Goal: Information Seeking & Learning: Learn about a topic

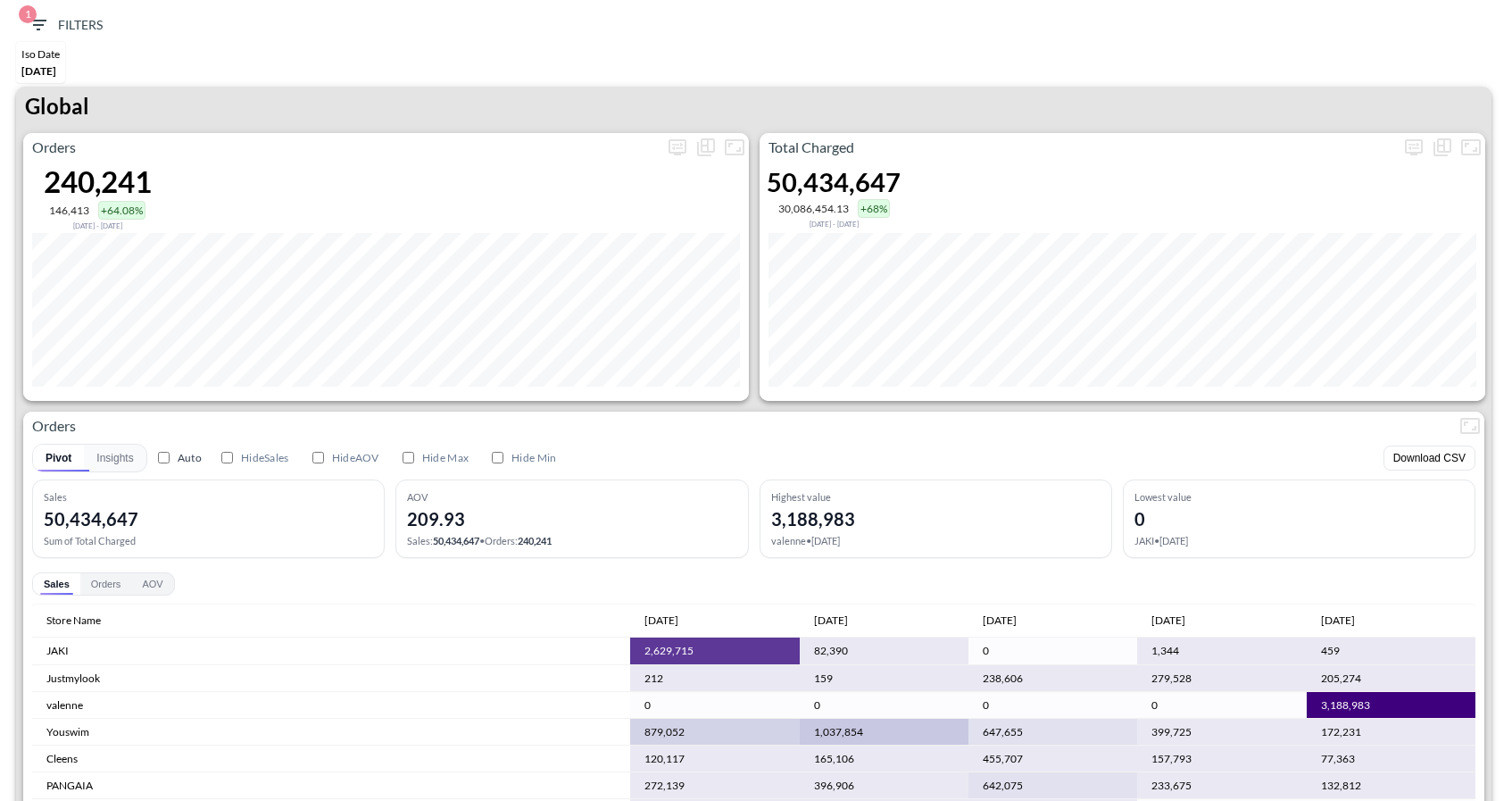
scroll to position [203, 0]
click at [1410, 140] on icon "more" at bounding box center [1413, 147] width 18 height 16
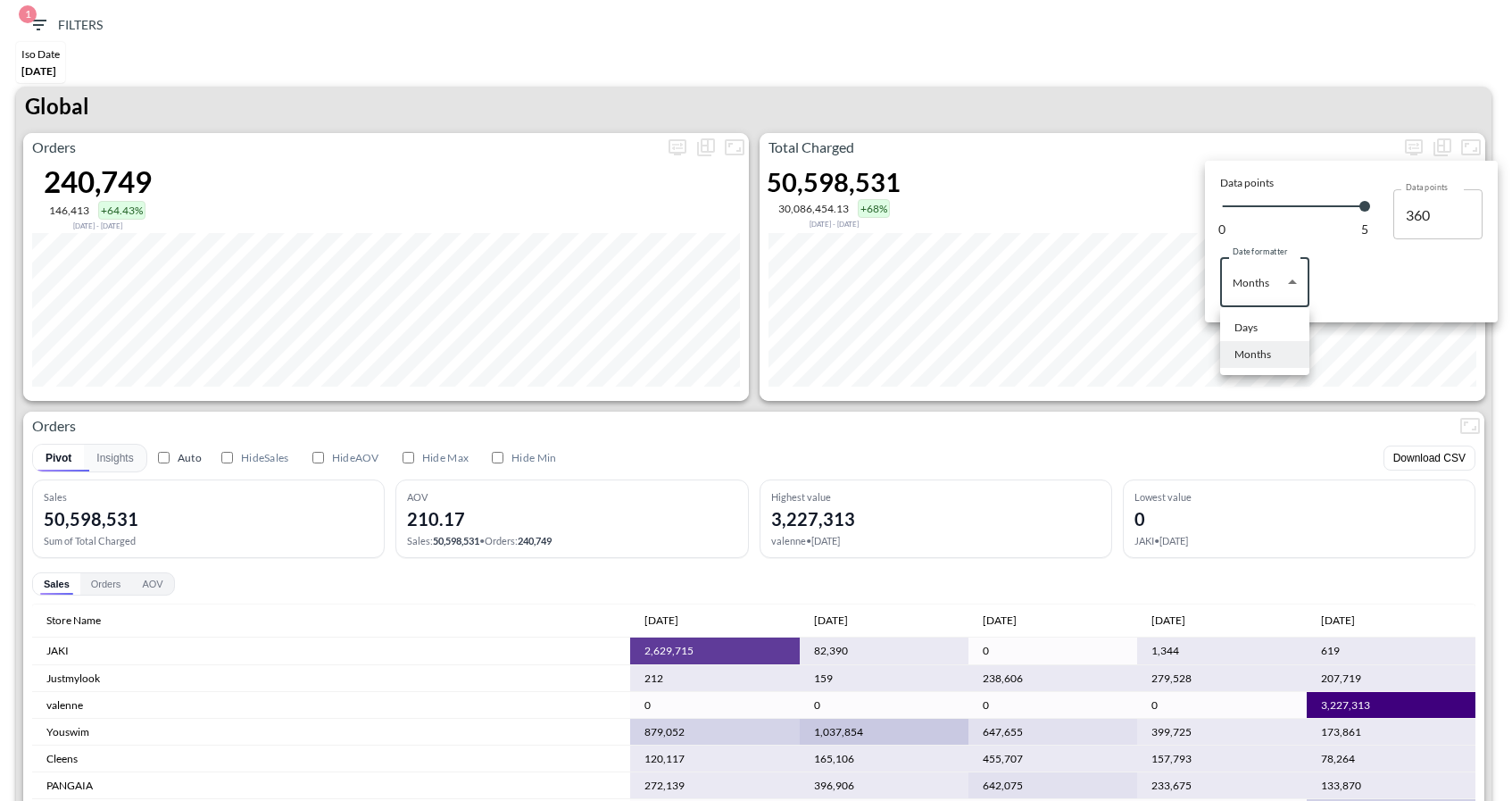
click at [1261, 291] on body "BI.P.EYE, Interactive Analytics Dashboards 1 Filters Iso Date May 01, 2025 Glob…" at bounding box center [756, 400] width 1512 height 801
click at [1230, 339] on li "Days" at bounding box center [1265, 327] width 89 height 27
type input "Days"
type input "149"
click at [1220, 71] on div at bounding box center [756, 400] width 1512 height 801
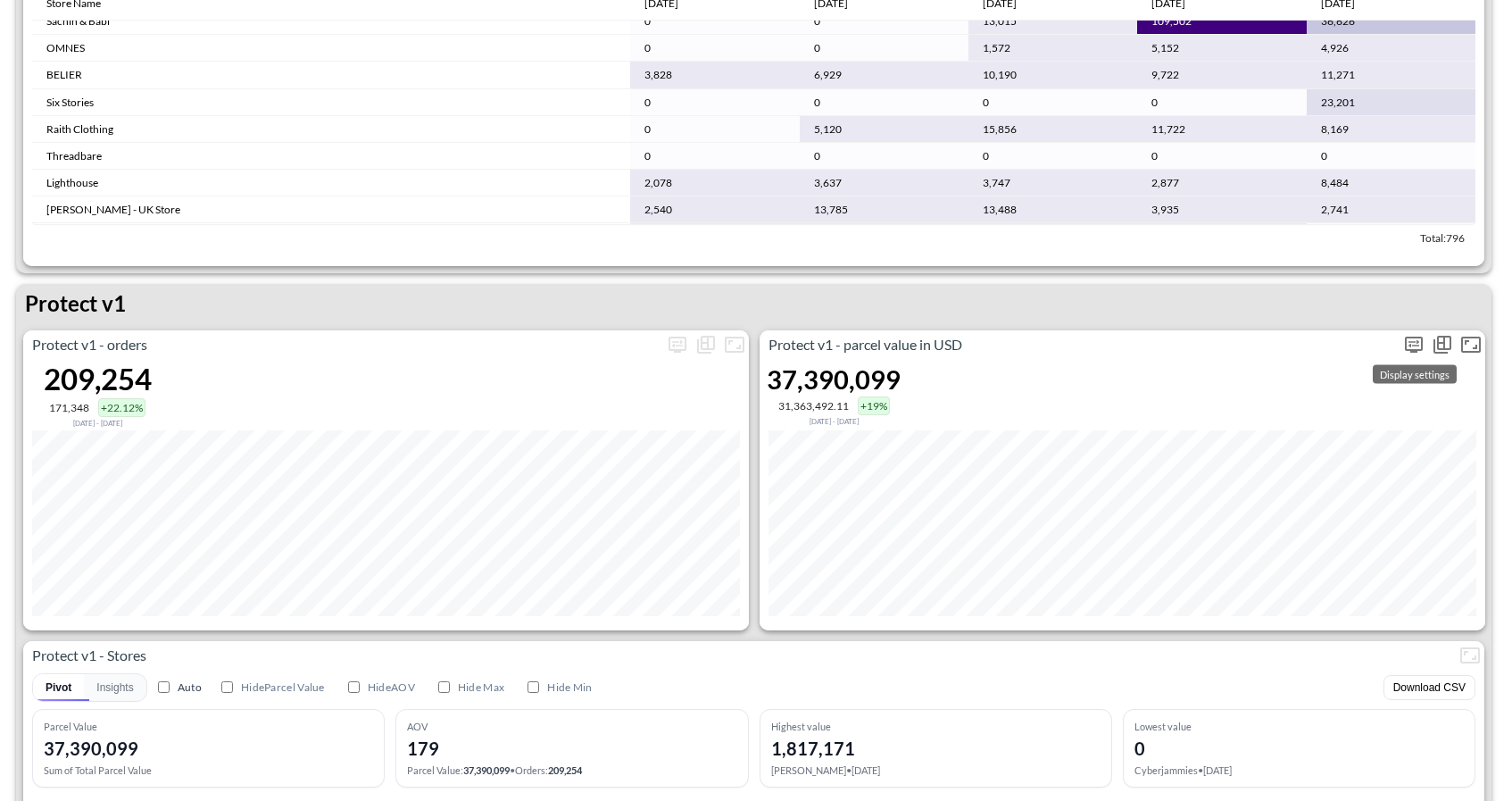
scroll to position [2347, 0]
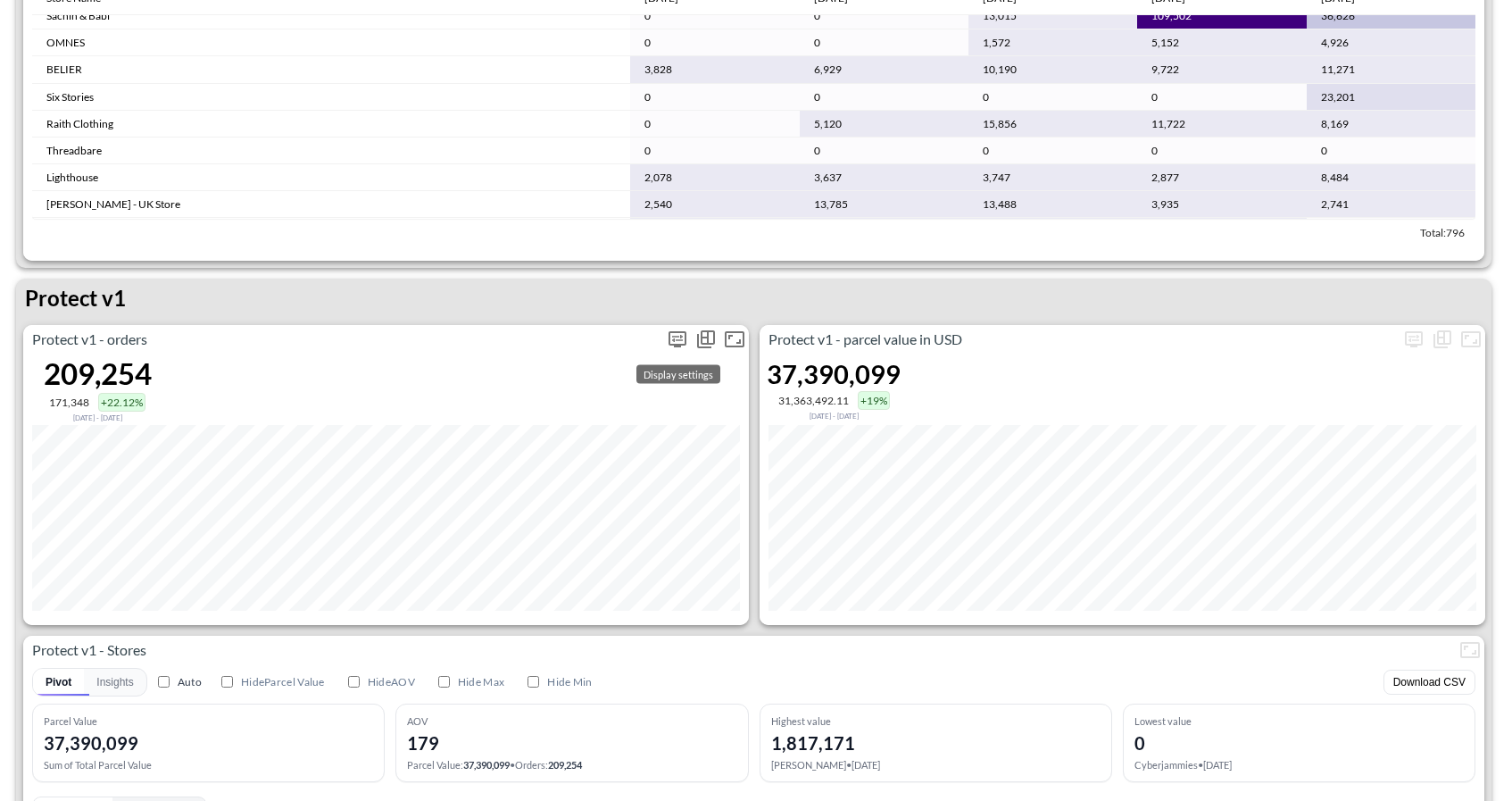
click at [674, 339] on icon "more" at bounding box center [678, 339] width 11 height 7
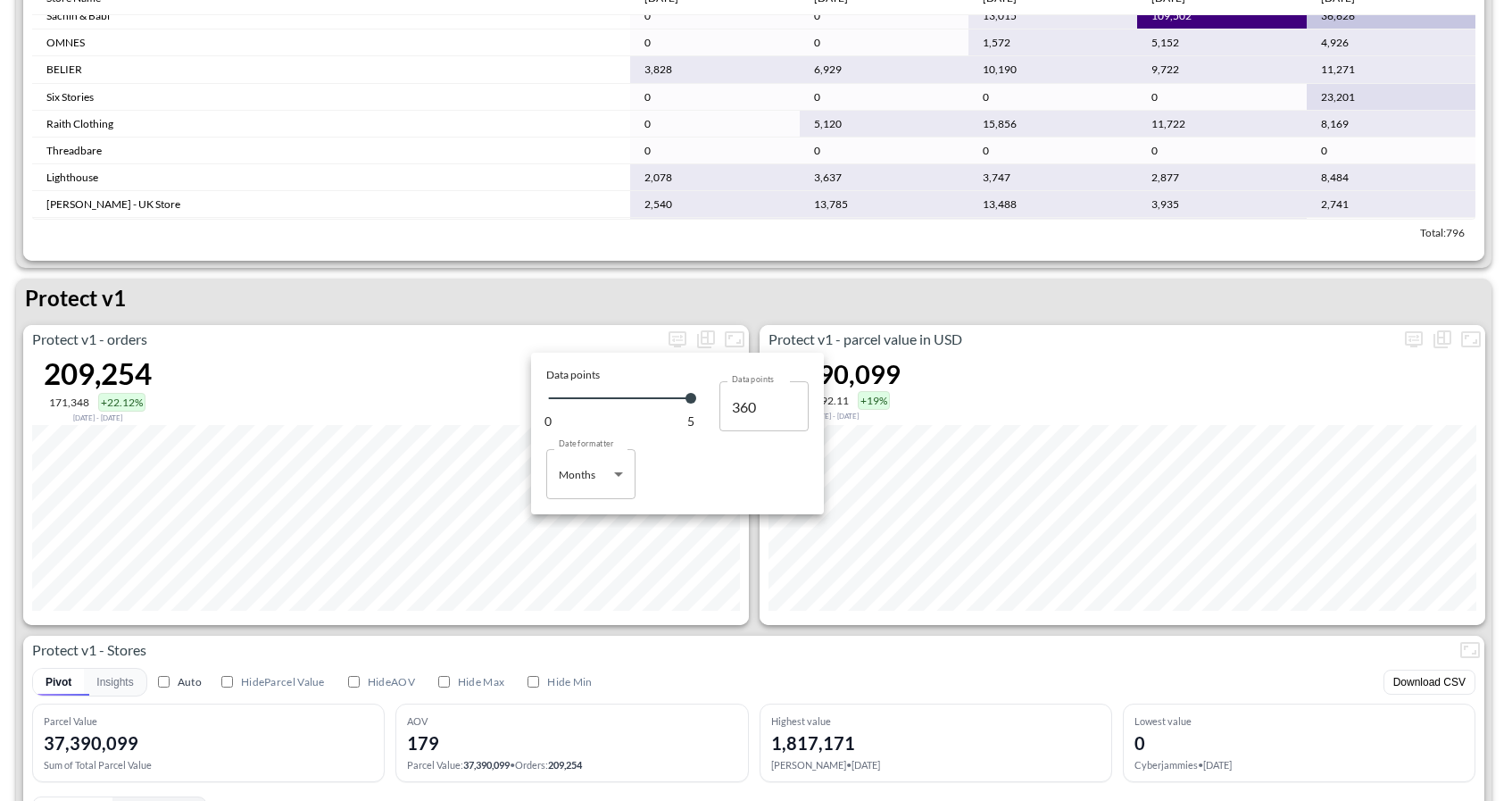
click at [605, 471] on body "BI.P.EYE, Interactive Analytics Dashboards 1 Filters Iso Date May 01, 2025 Glob…" at bounding box center [756, 400] width 1512 height 801
click at [594, 521] on li "Days" at bounding box center [590, 519] width 89 height 27
type input "Days"
type input "149"
click at [588, 305] on div at bounding box center [756, 400] width 1512 height 801
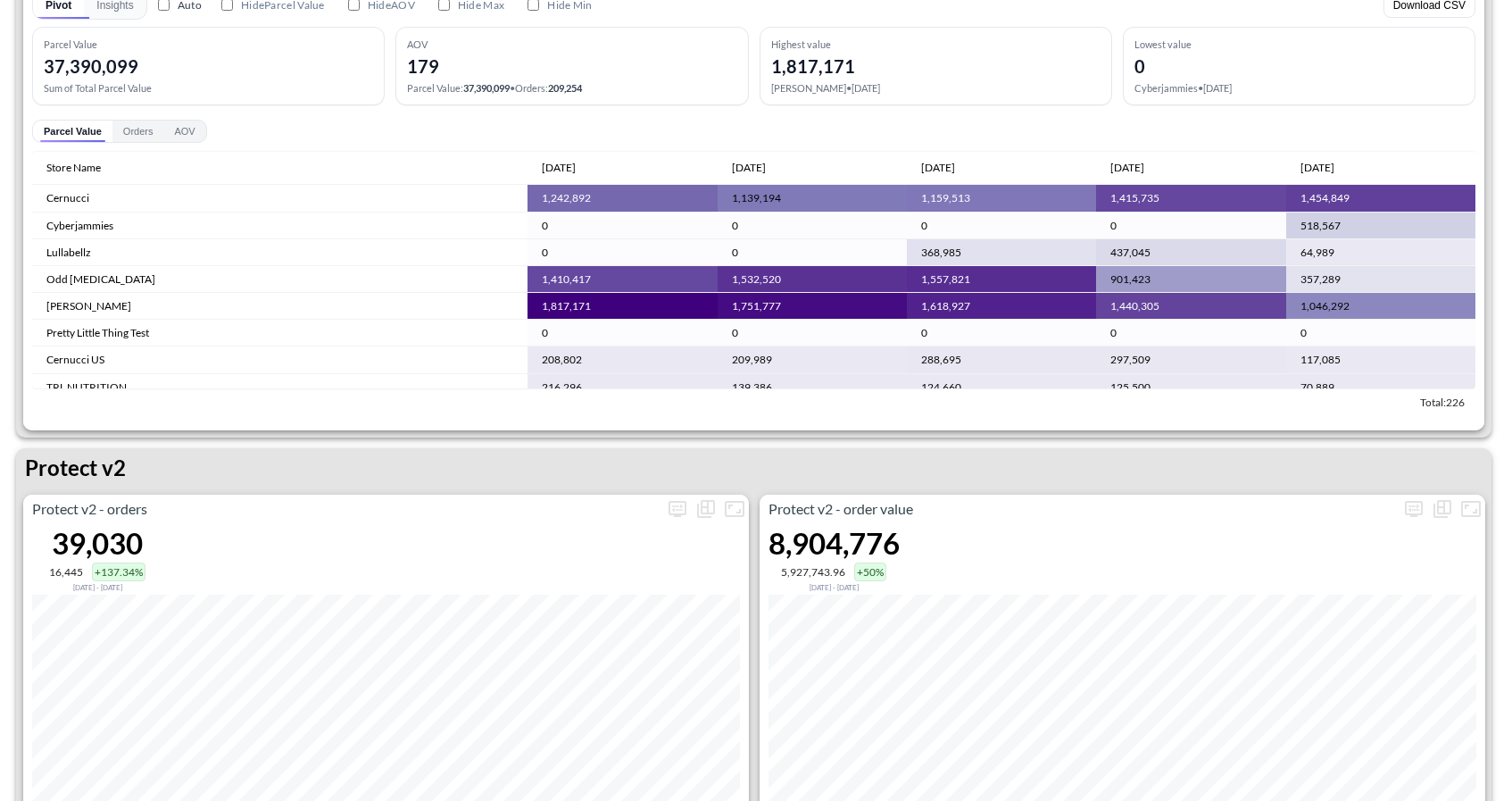
scroll to position [3118, 0]
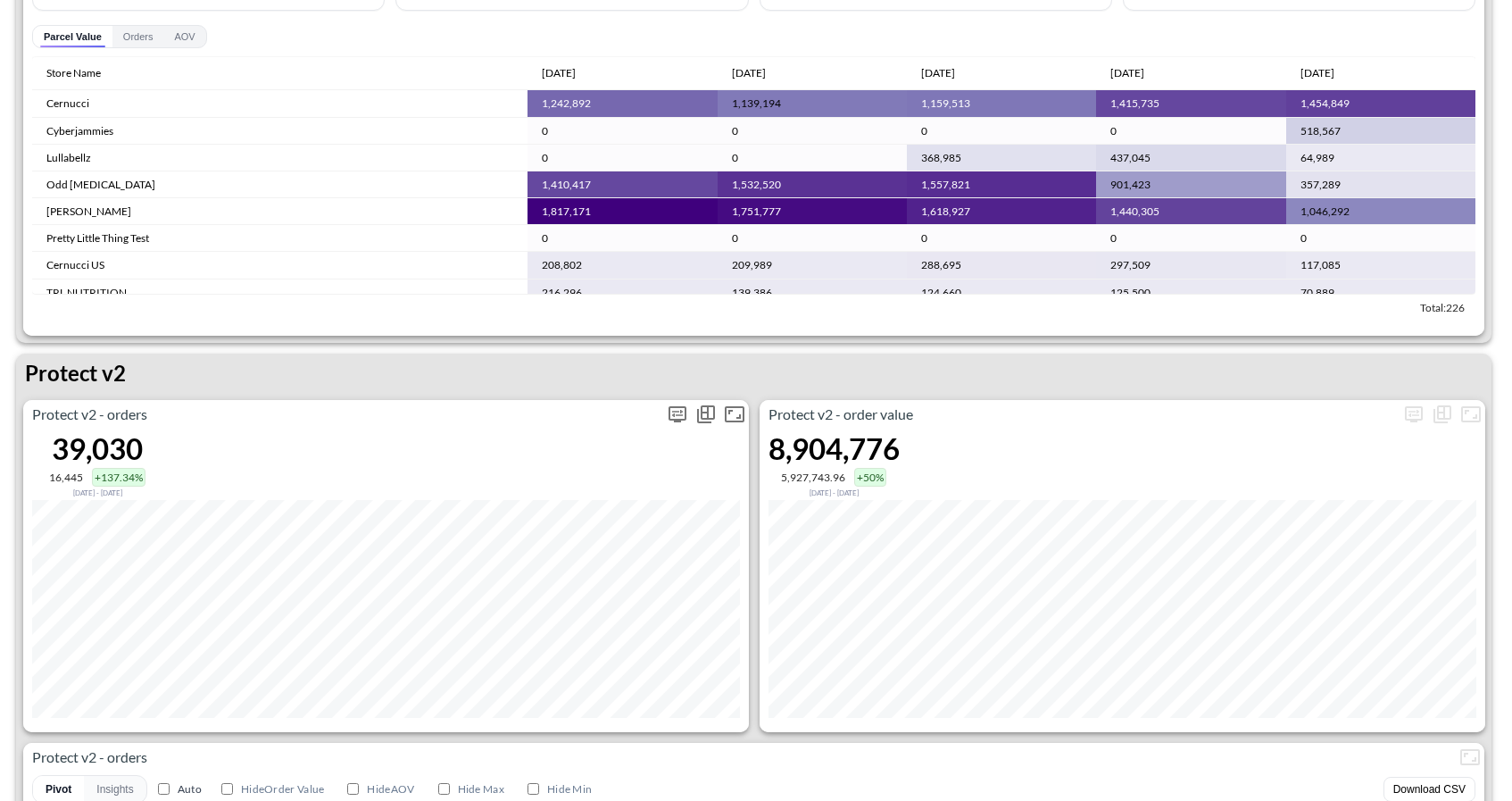
click at [679, 407] on icon "more" at bounding box center [677, 414] width 21 height 21
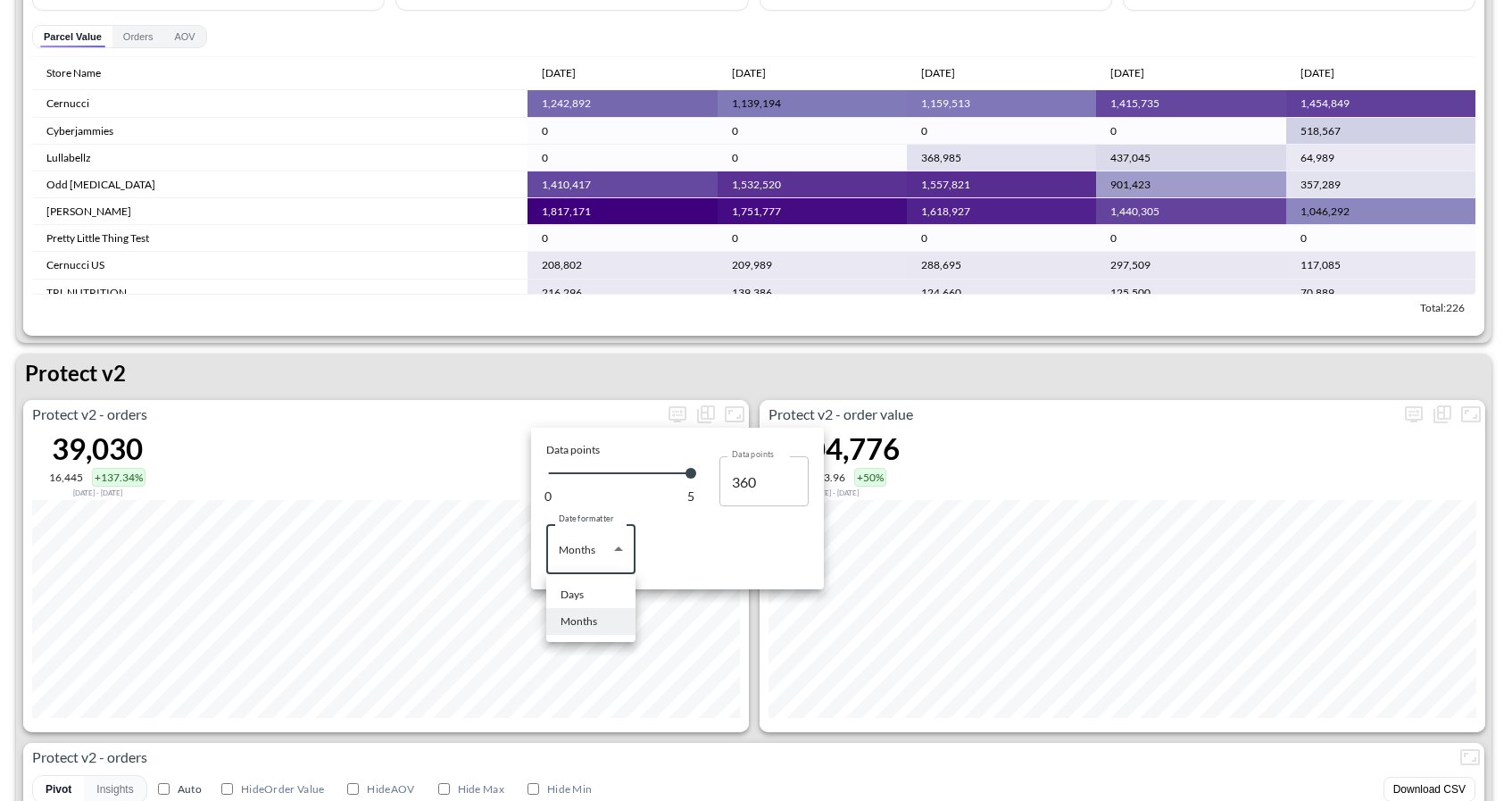
click at [612, 541] on body "BI.P.EYE, Interactive Analytics Dashboards 1 Filters Iso Date May 01, 2025 Glob…" at bounding box center [756, 400] width 1512 height 801
click at [580, 591] on div "Days" at bounding box center [572, 594] width 23 height 16
type input "Days"
click at [719, 350] on div at bounding box center [756, 400] width 1512 height 801
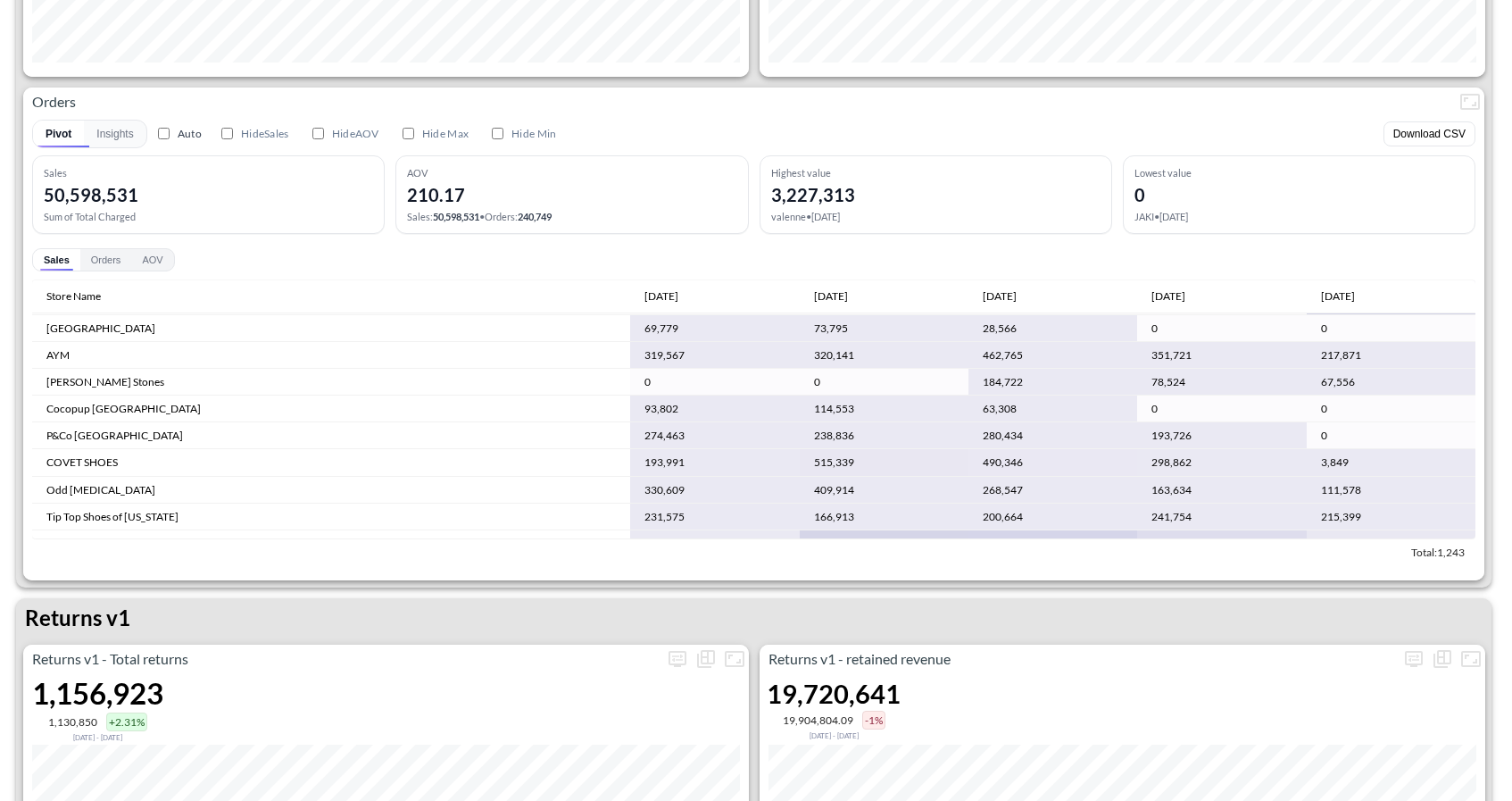
scroll to position [0, 0]
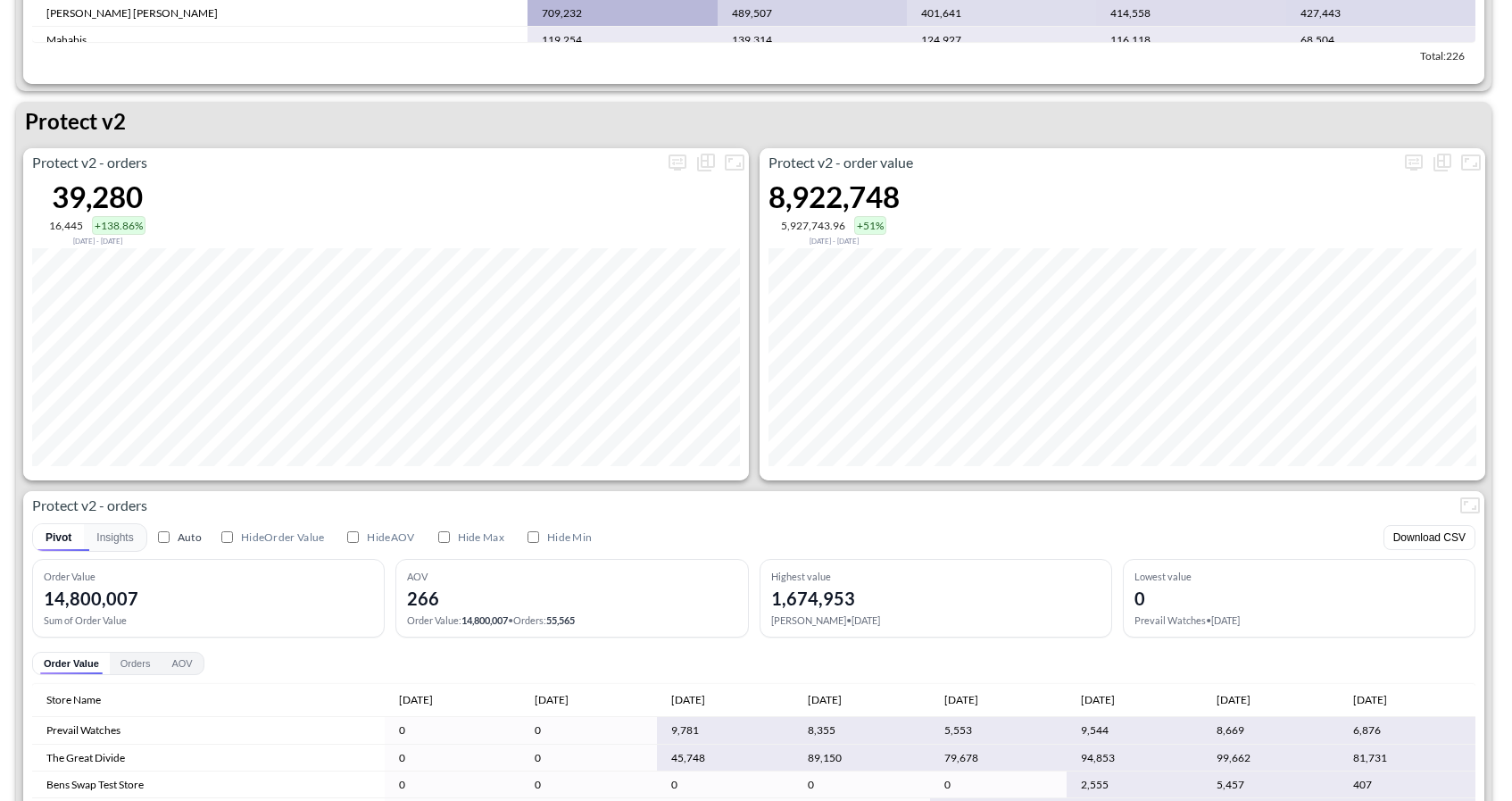
scroll to position [3371, 0]
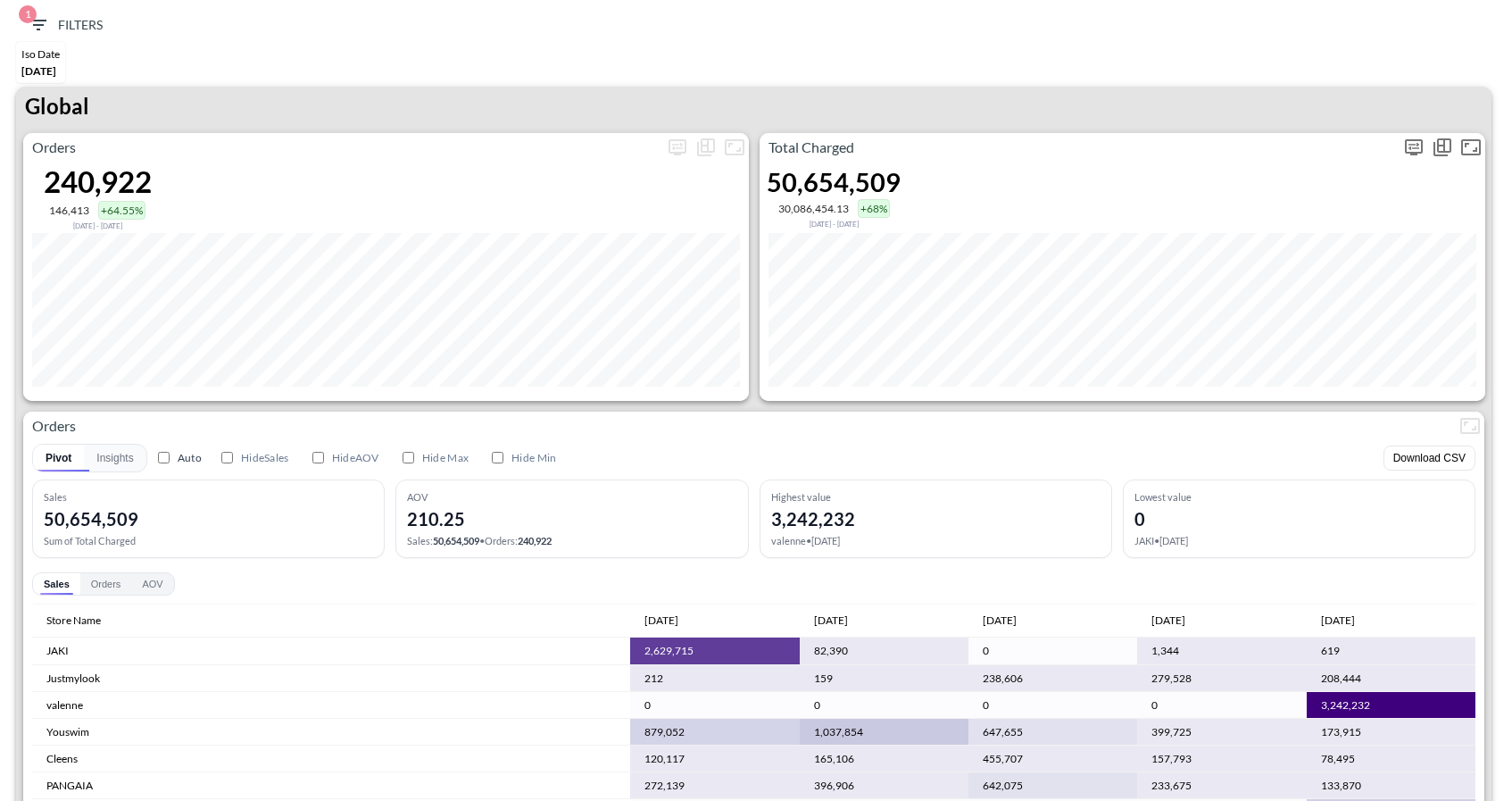
click at [1411, 140] on icon "more" at bounding box center [1413, 147] width 21 height 21
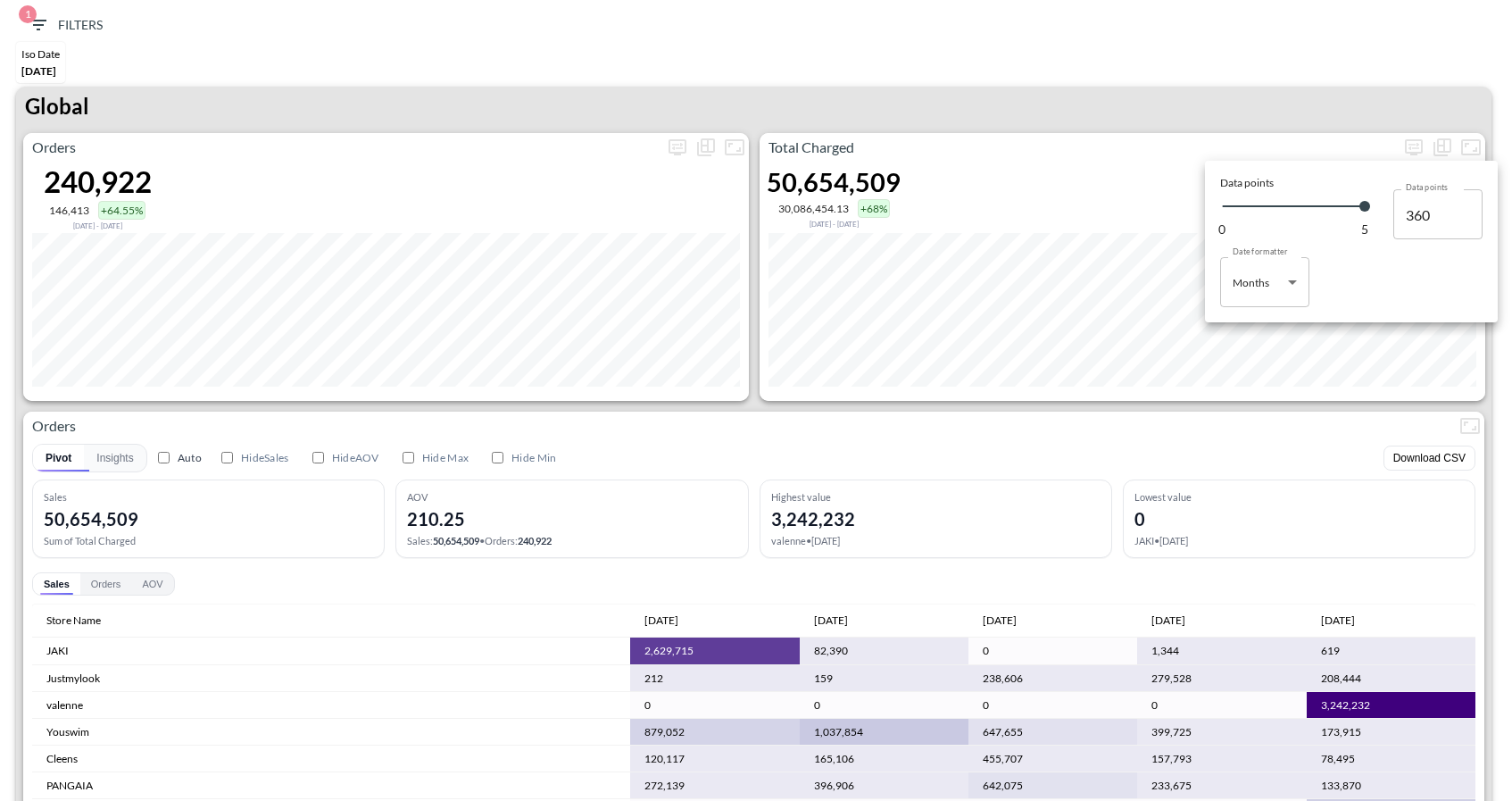
click at [1264, 270] on body "BI.P.EYE, Interactive Analytics Dashboards 1 Filters Iso Date [DATE] Global Ord…" at bounding box center [756, 400] width 1512 height 801
click at [1249, 315] on li "Days" at bounding box center [1265, 327] width 89 height 27
type input "Days"
type input "149"
click at [1232, 106] on div at bounding box center [756, 400] width 1512 height 801
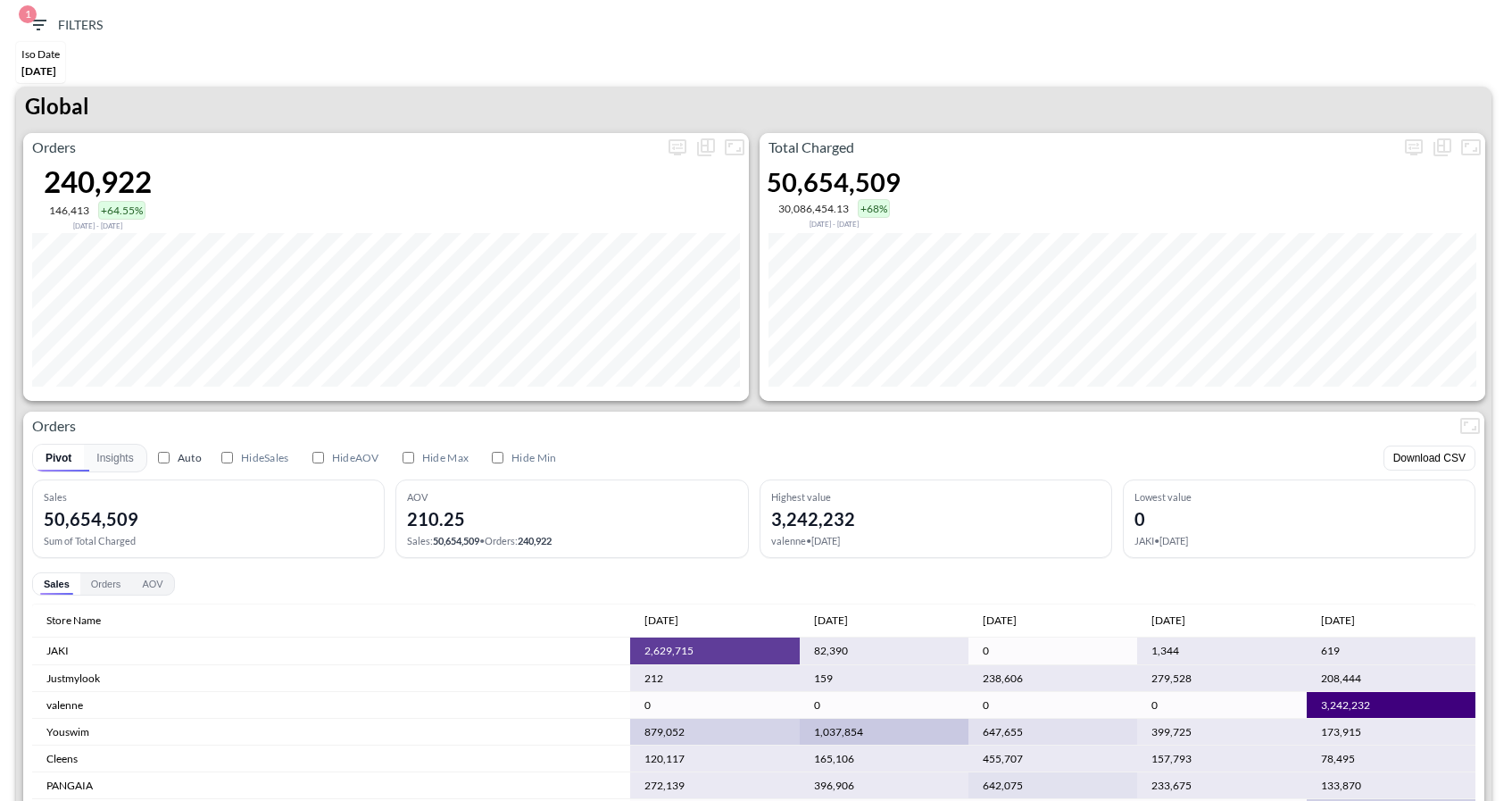
click at [1425, 113] on div "Global Orders 240,922 146,413 +64.55% Dec 03, 2024 - May 01, 2025 Total Charged…" at bounding box center [753, 495] width 1475 height 818
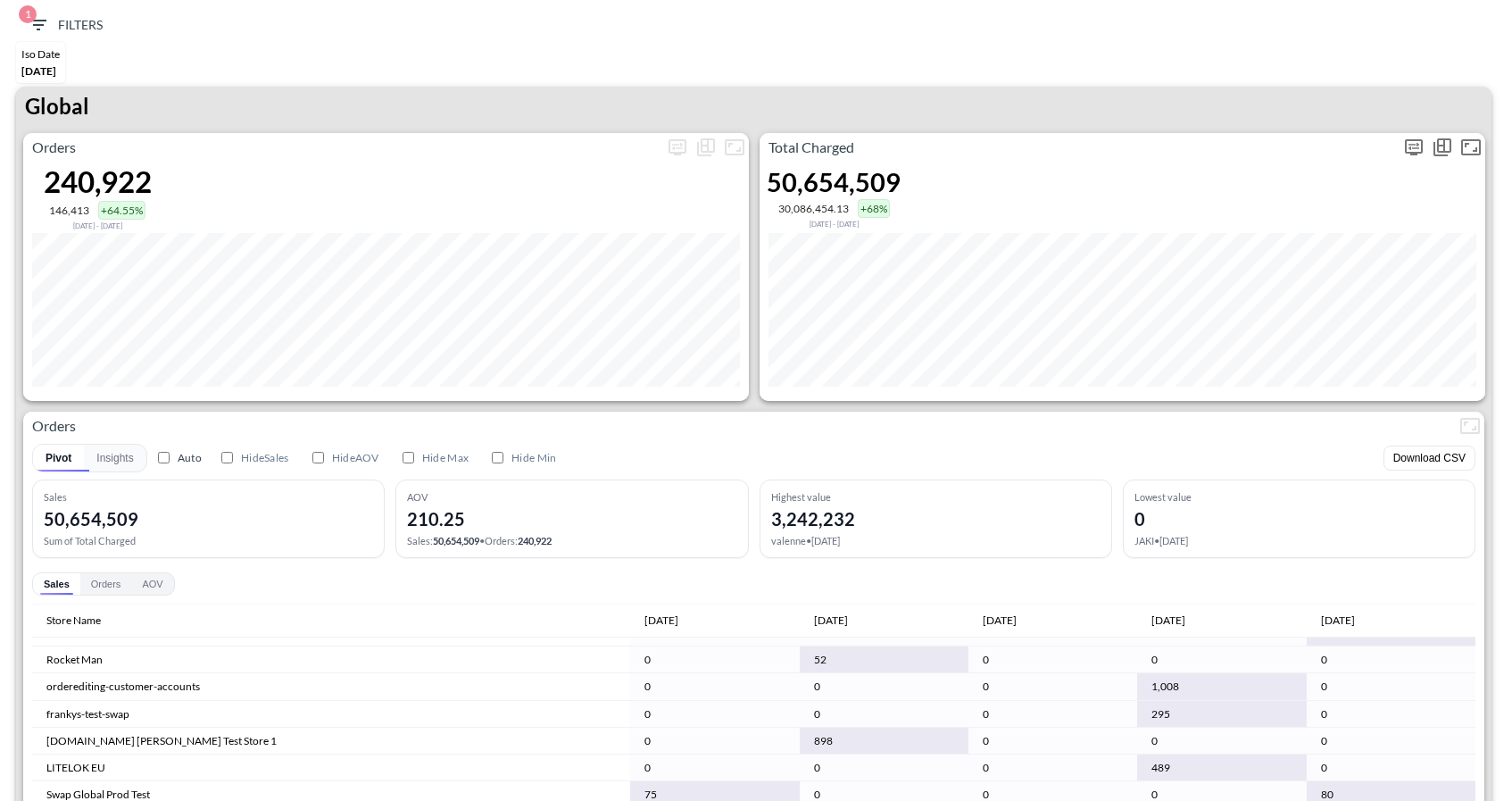
click at [1413, 144] on icon "more" at bounding box center [1413, 147] width 11 height 7
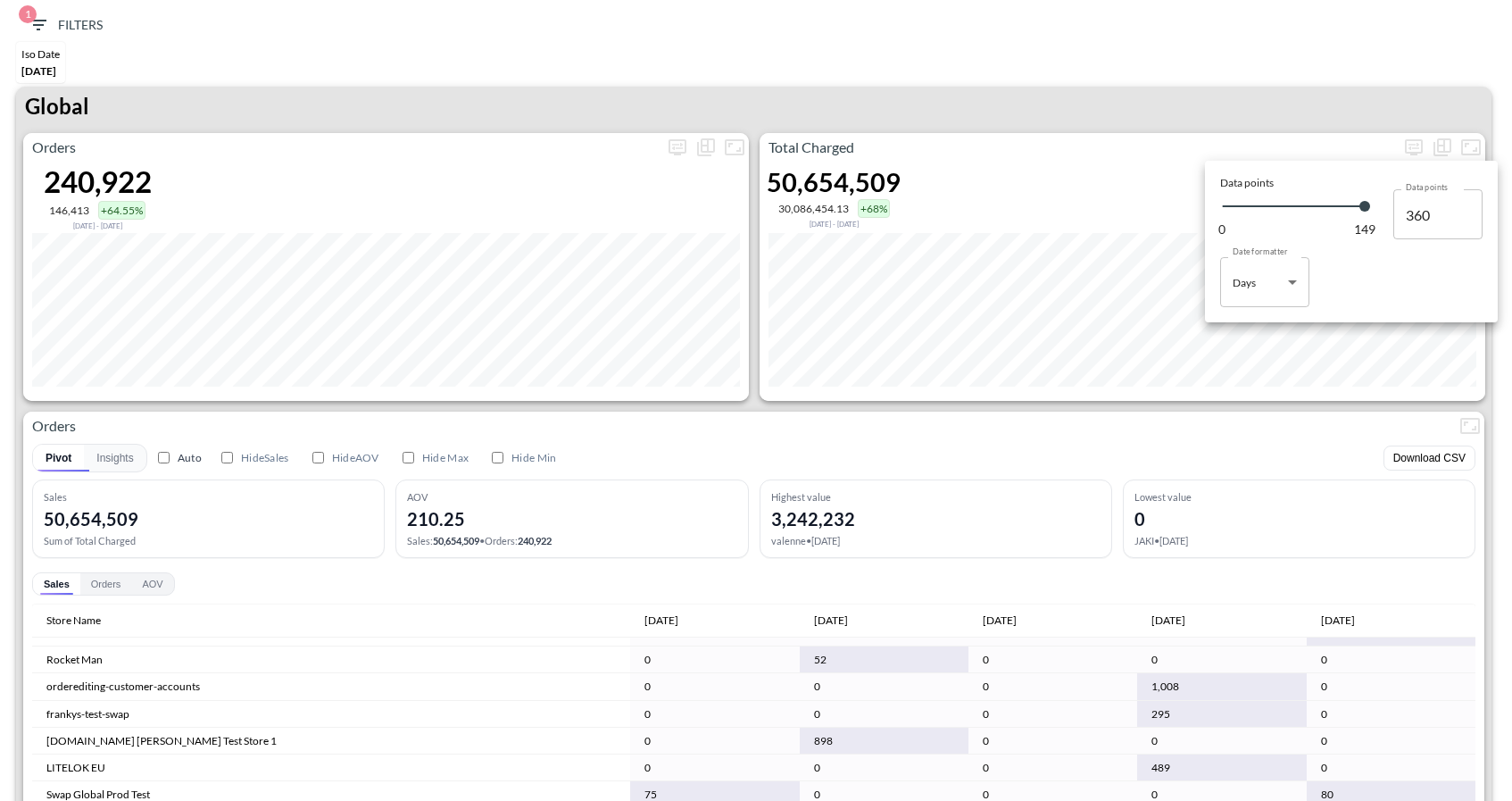
click at [1243, 299] on body "BI.P.EYE, Interactive Analytics Dashboards 1 Filters Iso Date May 01, 2025 Glob…" at bounding box center [756, 400] width 1512 height 801
click at [1252, 354] on div "Months" at bounding box center [1252, 354] width 36 height 16
type input "Months"
click at [1173, 66] on div at bounding box center [756, 400] width 1512 height 801
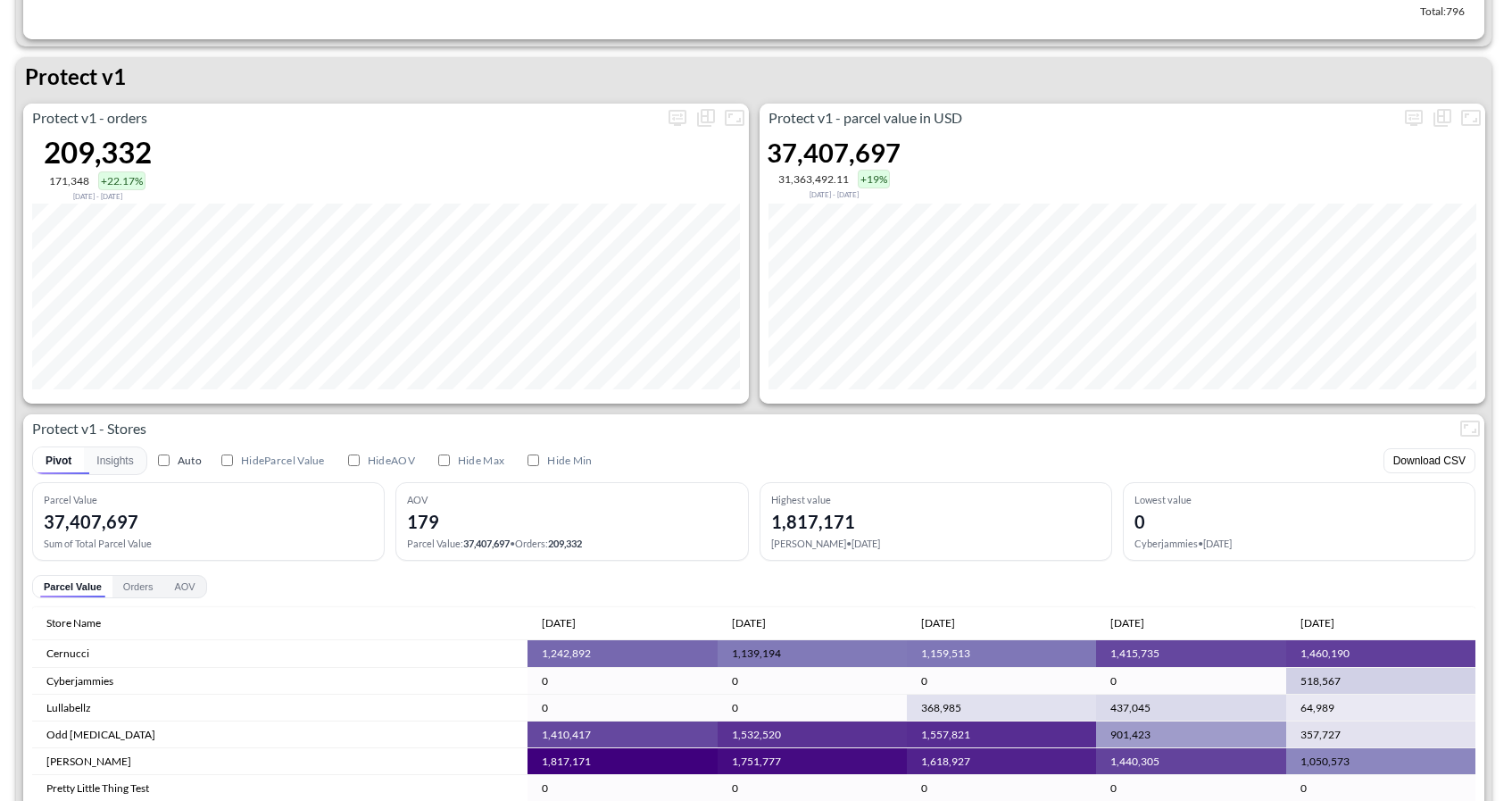
scroll to position [2568, 0]
click at [677, 117] on icon "more" at bounding box center [677, 118] width 21 height 21
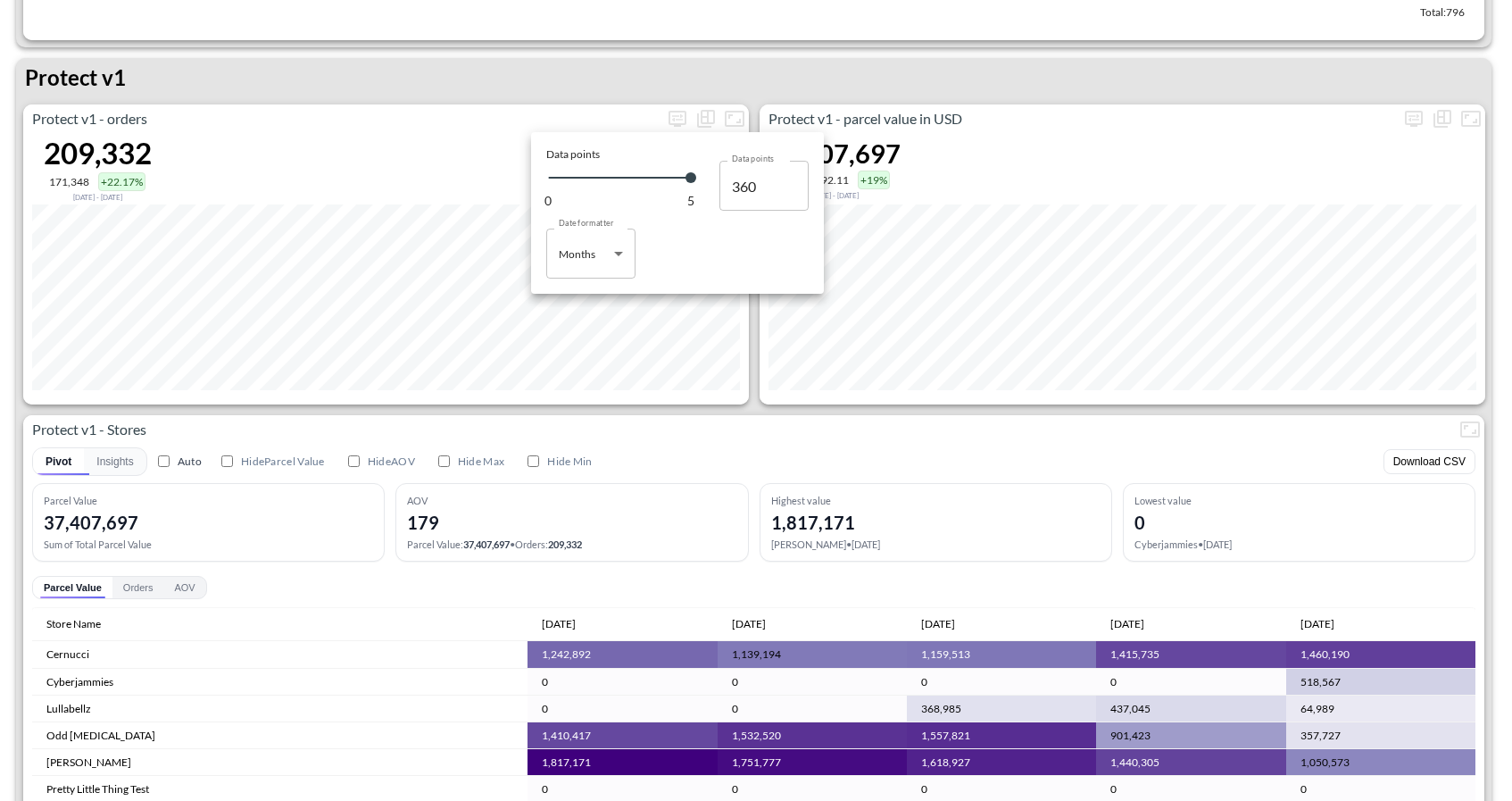
click at [580, 247] on body "BI.P.EYE, Interactive Analytics Dashboards 1 Filters Iso Date May 01, 2025 Glob…" at bounding box center [756, 400] width 1512 height 801
click at [568, 303] on div "Days" at bounding box center [572, 299] width 23 height 16
type input "Days"
type input "149"
click at [450, 397] on div at bounding box center [756, 400] width 1512 height 801
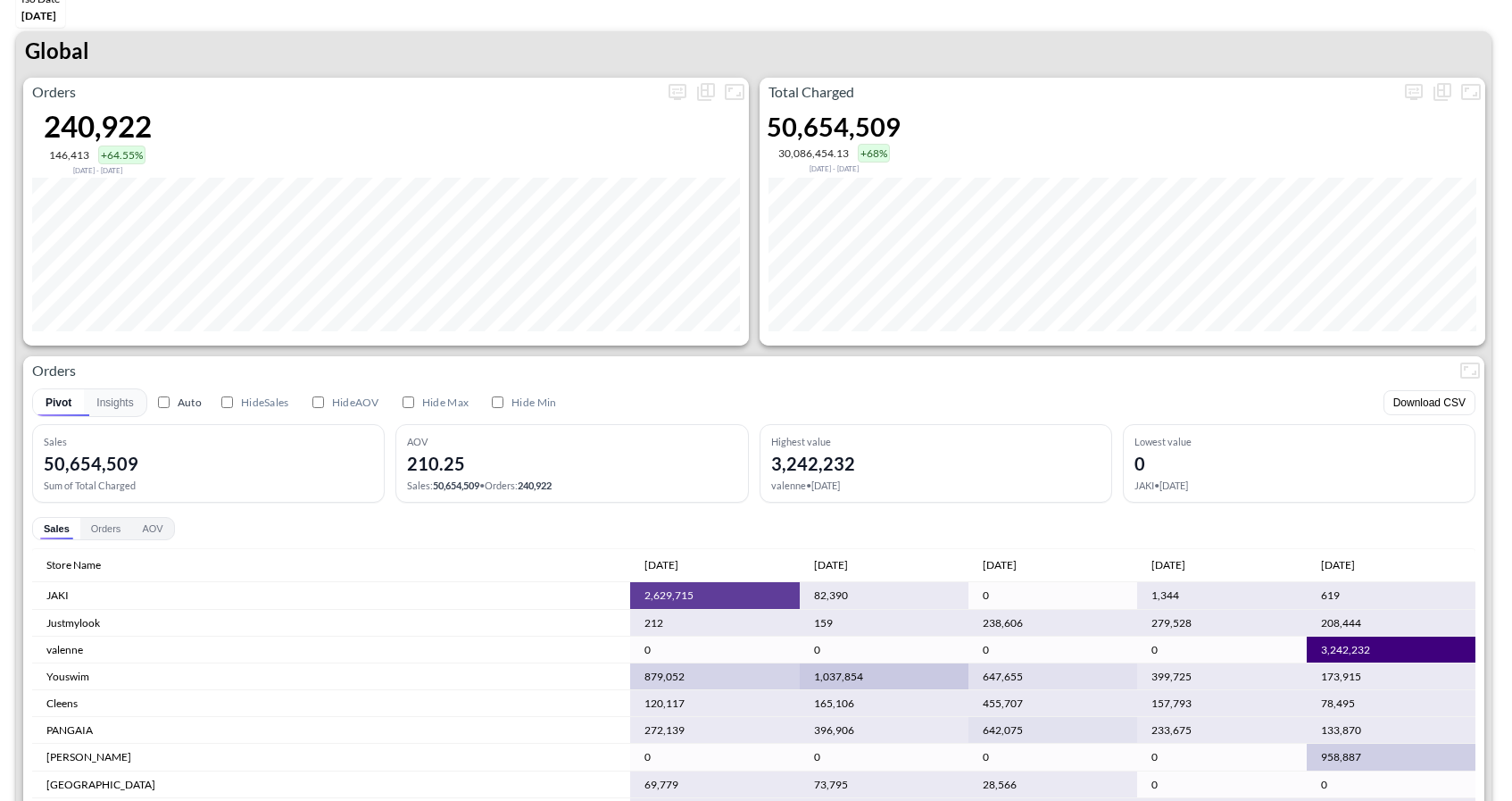
scroll to position [0, 0]
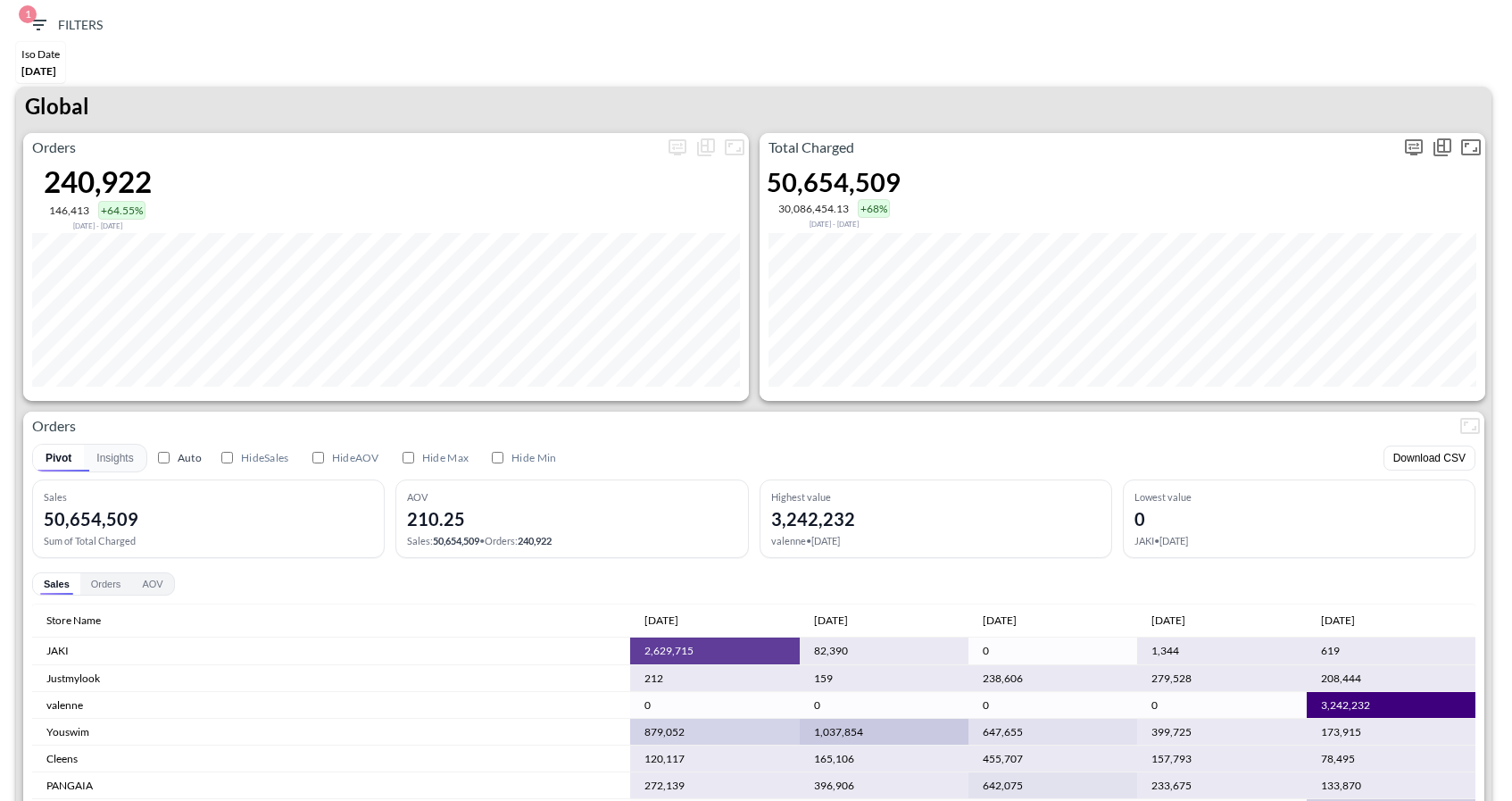
click at [1418, 144] on icon "more" at bounding box center [1413, 147] width 21 height 21
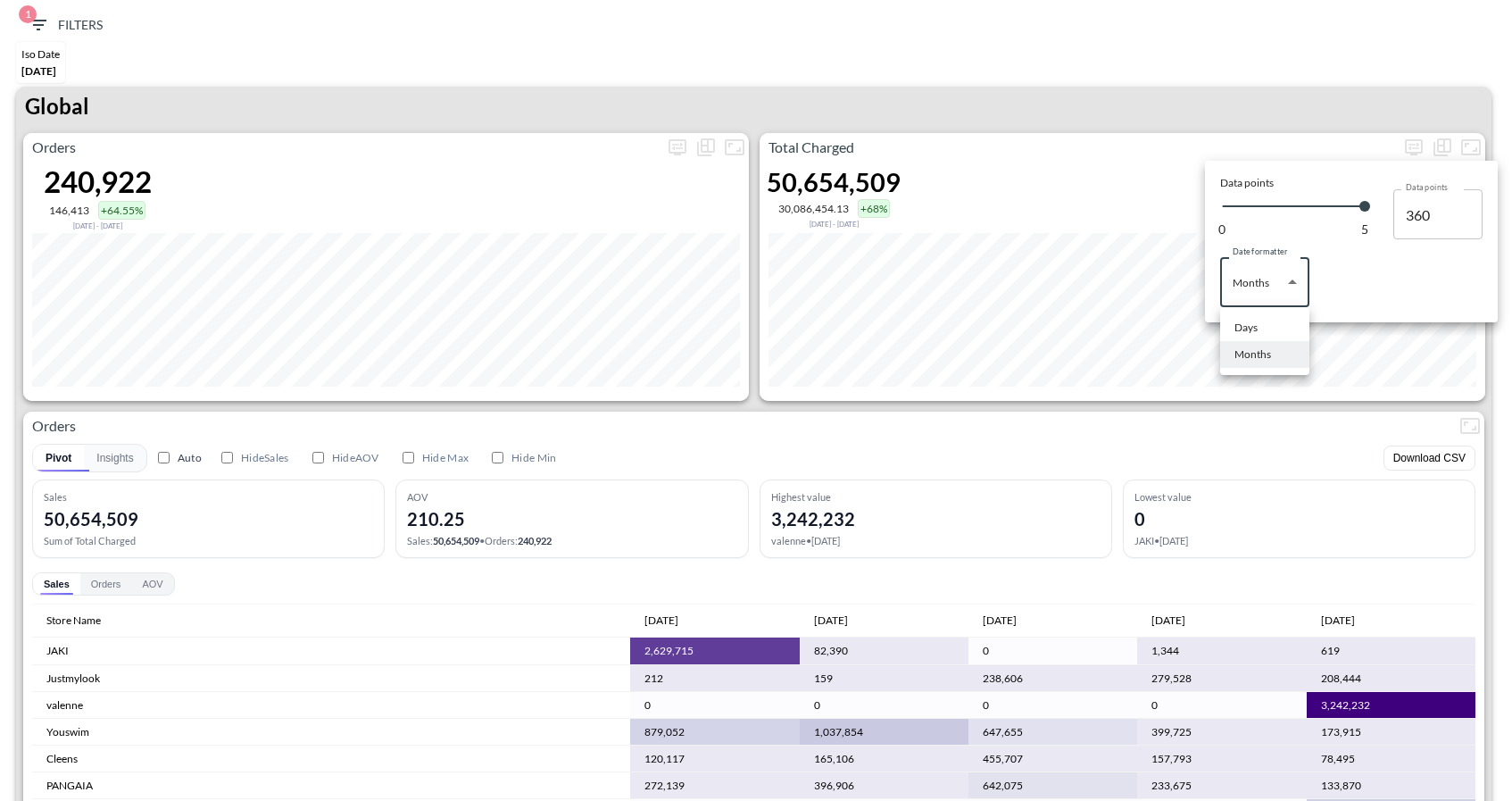
click at [1263, 290] on body "BI.P.EYE, Interactive Analytics Dashboards 1 Filters Iso Date May 01, 2025 Glob…" at bounding box center [756, 400] width 1512 height 801
click at [1262, 332] on li "Days" at bounding box center [1265, 327] width 89 height 27
type input "Days"
type input "149"
click at [1298, 386] on div at bounding box center [756, 400] width 1512 height 801
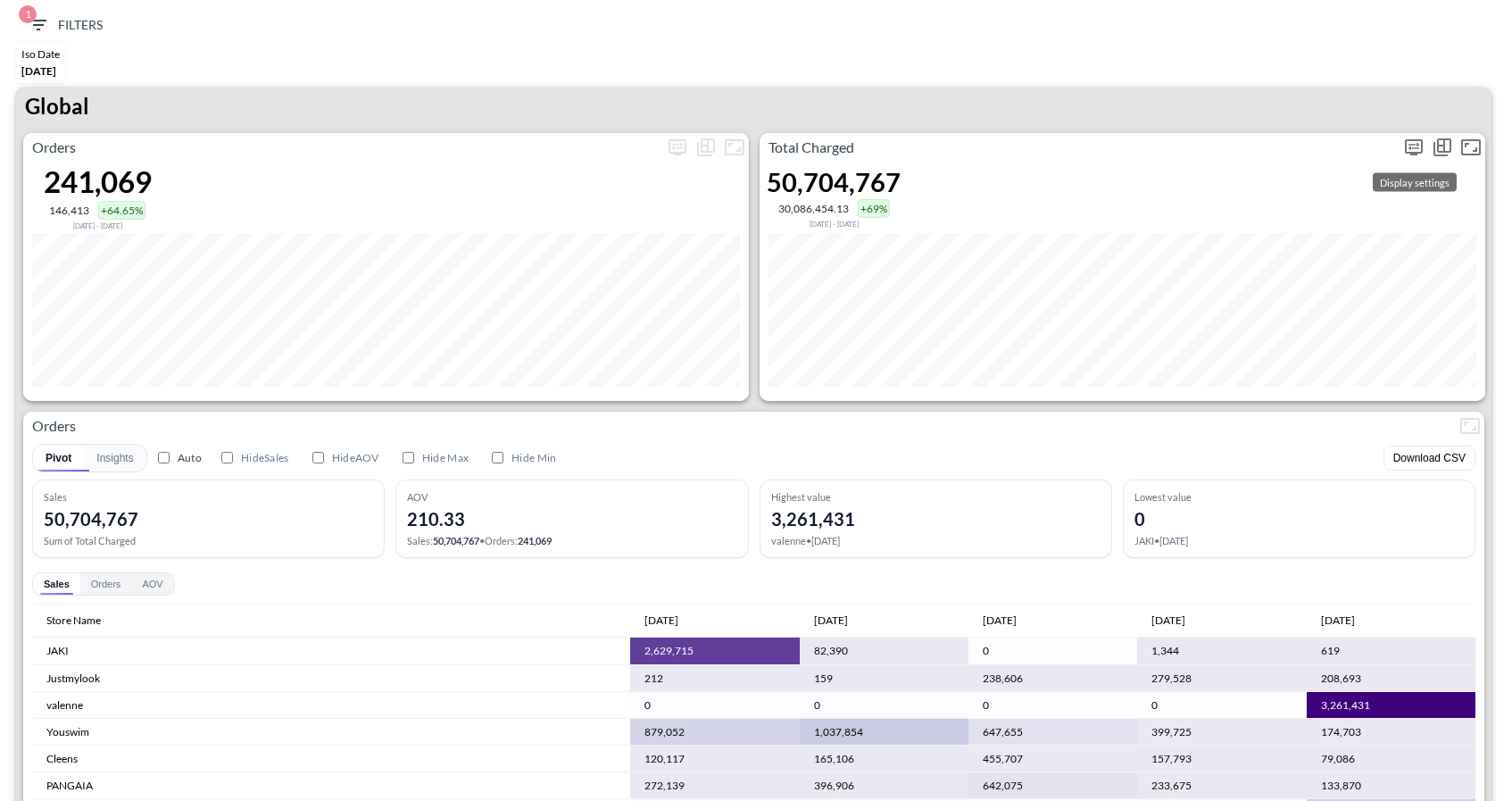
click at [1406, 145] on icon "more" at bounding box center [1413, 147] width 21 height 21
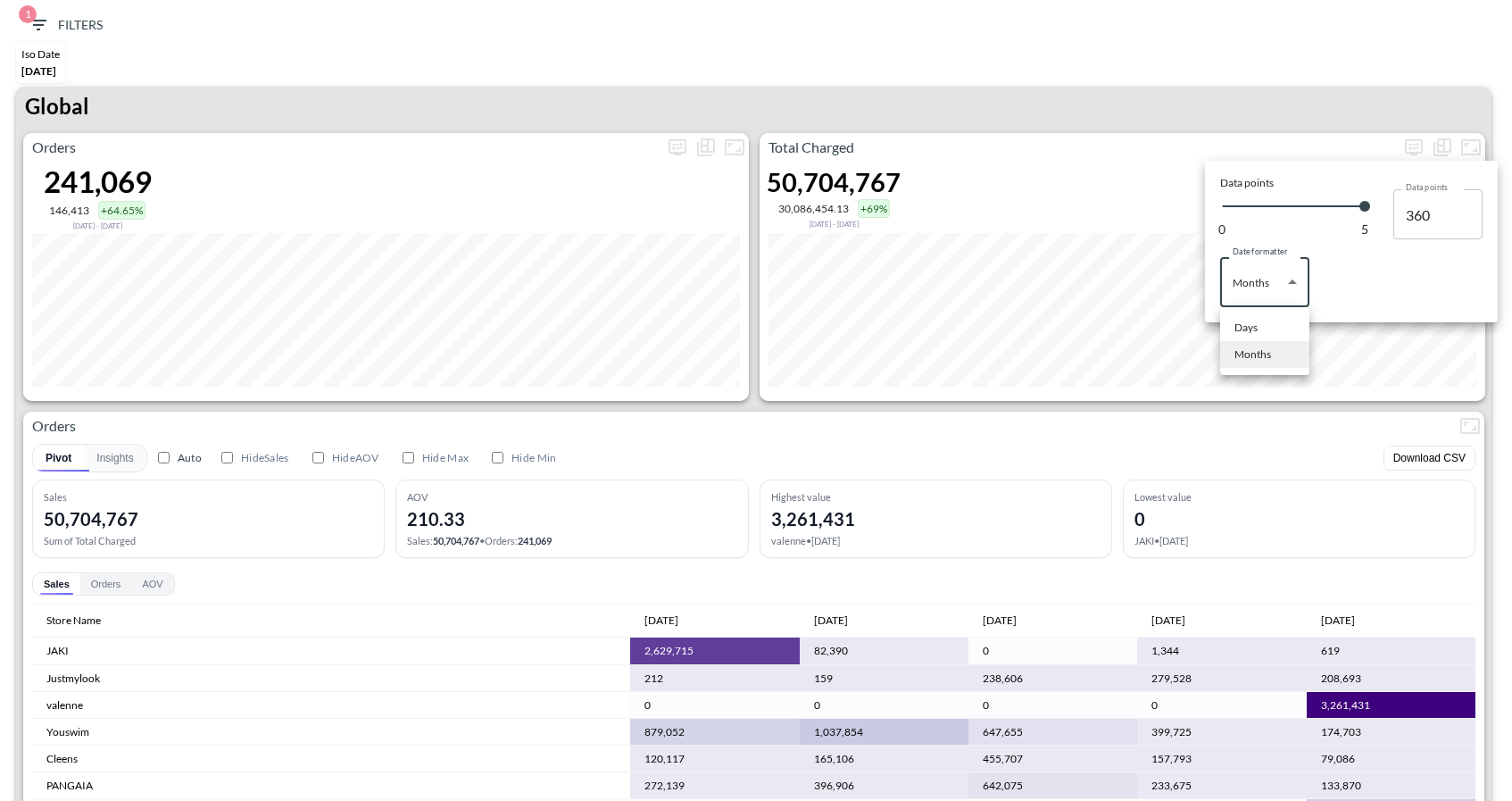
click at [1251, 281] on body "BI.P.EYE, Interactive Analytics Dashboards 1 Filters Iso Date [DATE] Global Ord…" at bounding box center [756, 400] width 1512 height 801
click at [1242, 324] on div "Days" at bounding box center [1245, 327] width 23 height 16
type input "Days"
type input "149"
click at [1272, 69] on div at bounding box center [756, 400] width 1512 height 801
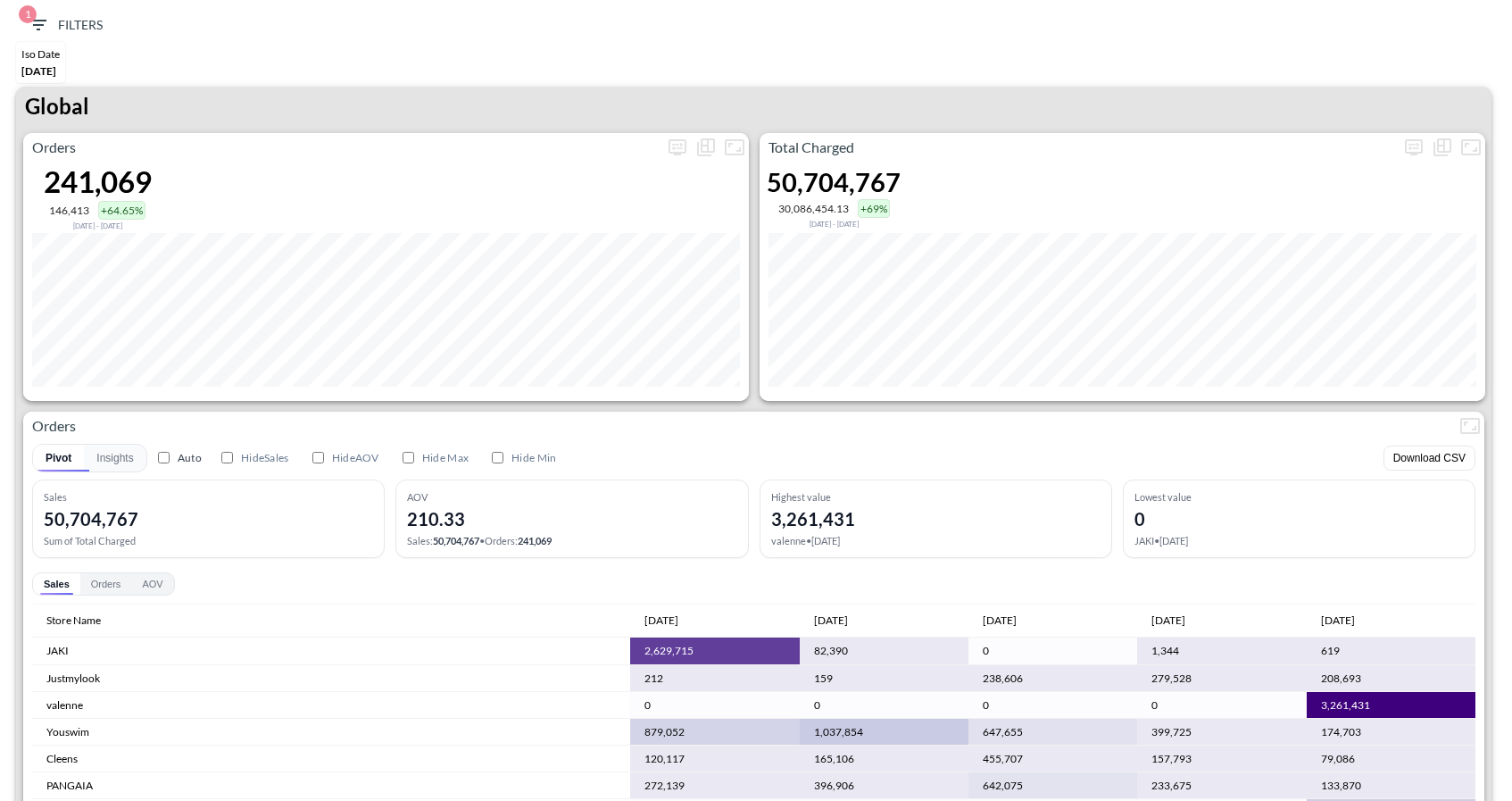
click at [42, 28] on icon "button" at bounding box center [38, 24] width 21 height 21
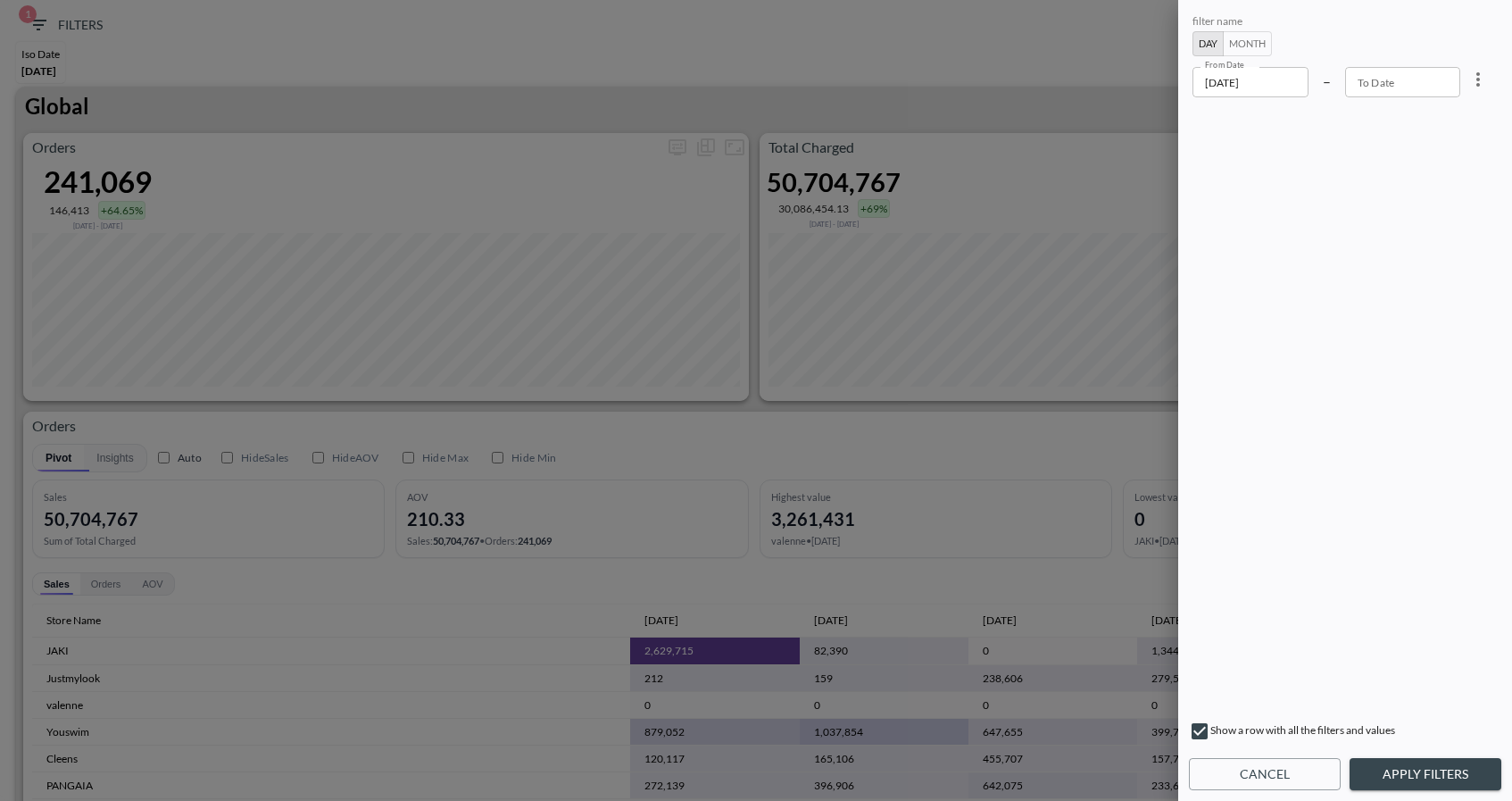
click at [823, 112] on div at bounding box center [756, 400] width 1512 height 801
click at [1272, 783] on button "Cancel" at bounding box center [1264, 775] width 152 height 33
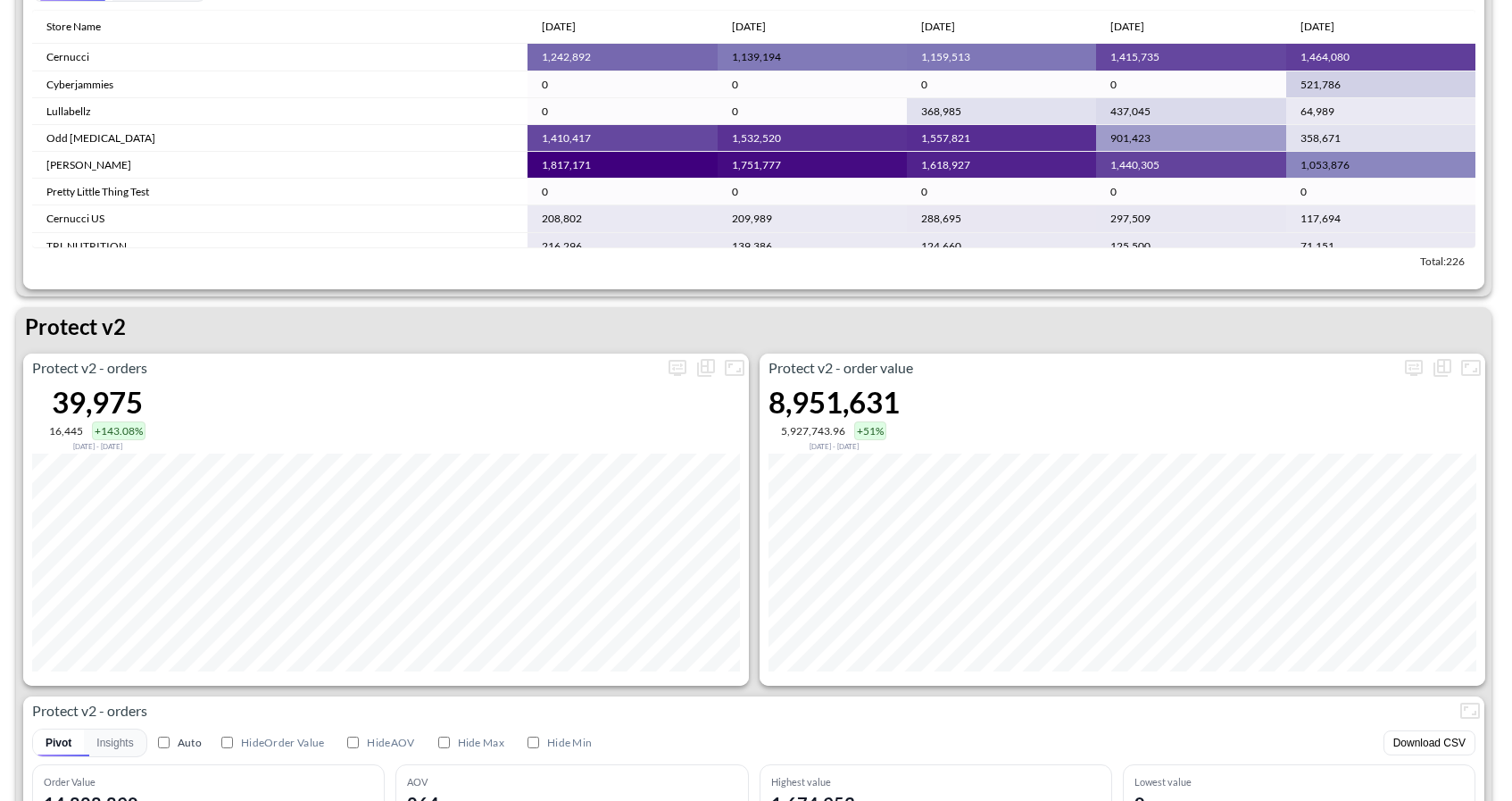
scroll to position [3276, 0]
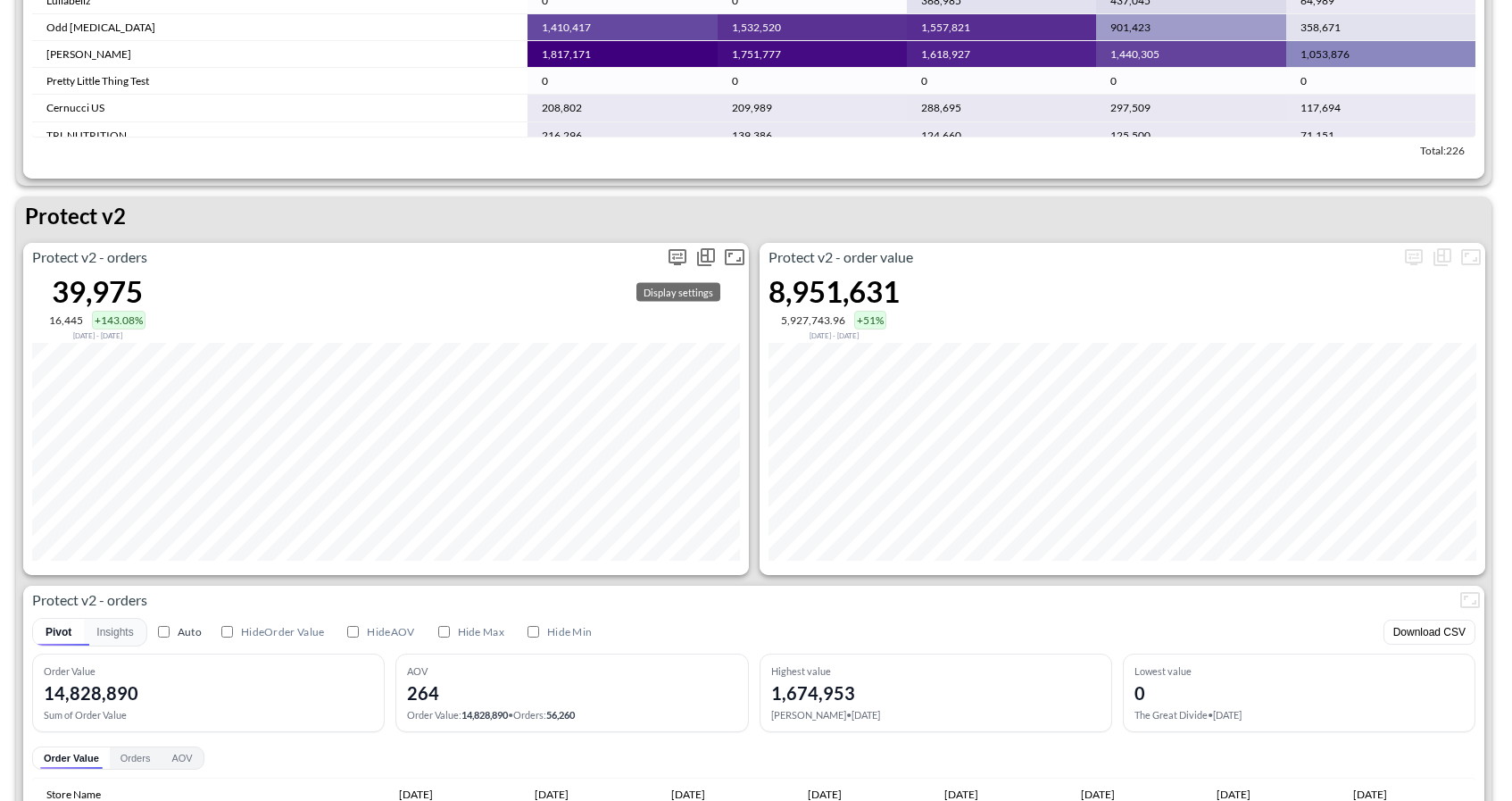
click at [678, 255] on icon "more" at bounding box center [677, 257] width 21 height 21
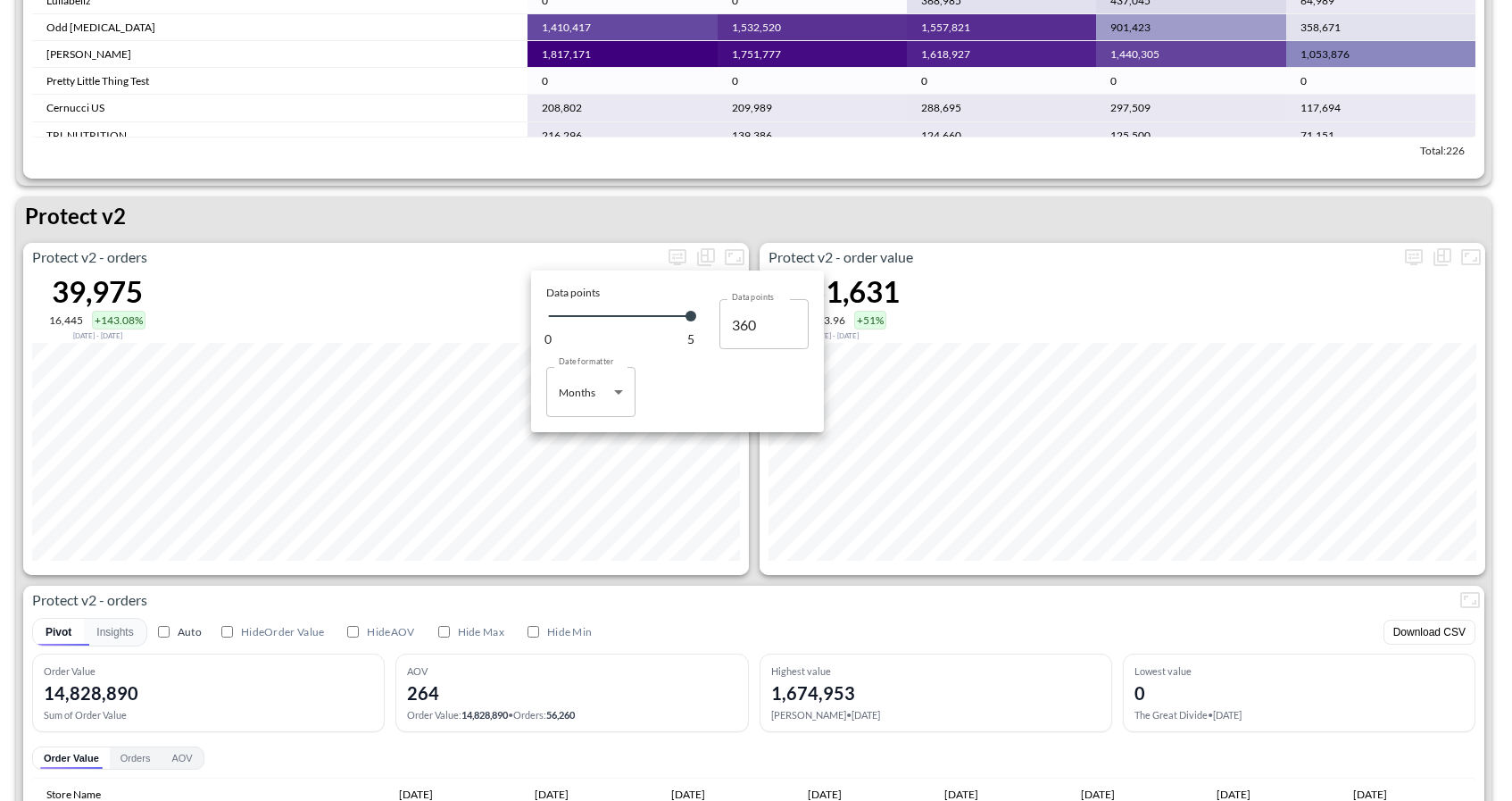
click at [568, 398] on body "BI.P.EYE, Interactive Analytics Dashboards 1 Filters Iso Date [DATE] Global Ord…" at bounding box center [756, 400] width 1512 height 801
click at [580, 434] on div "Days" at bounding box center [572, 437] width 23 height 16
type input "Days"
type input "149"
click at [901, 239] on div at bounding box center [756, 400] width 1512 height 801
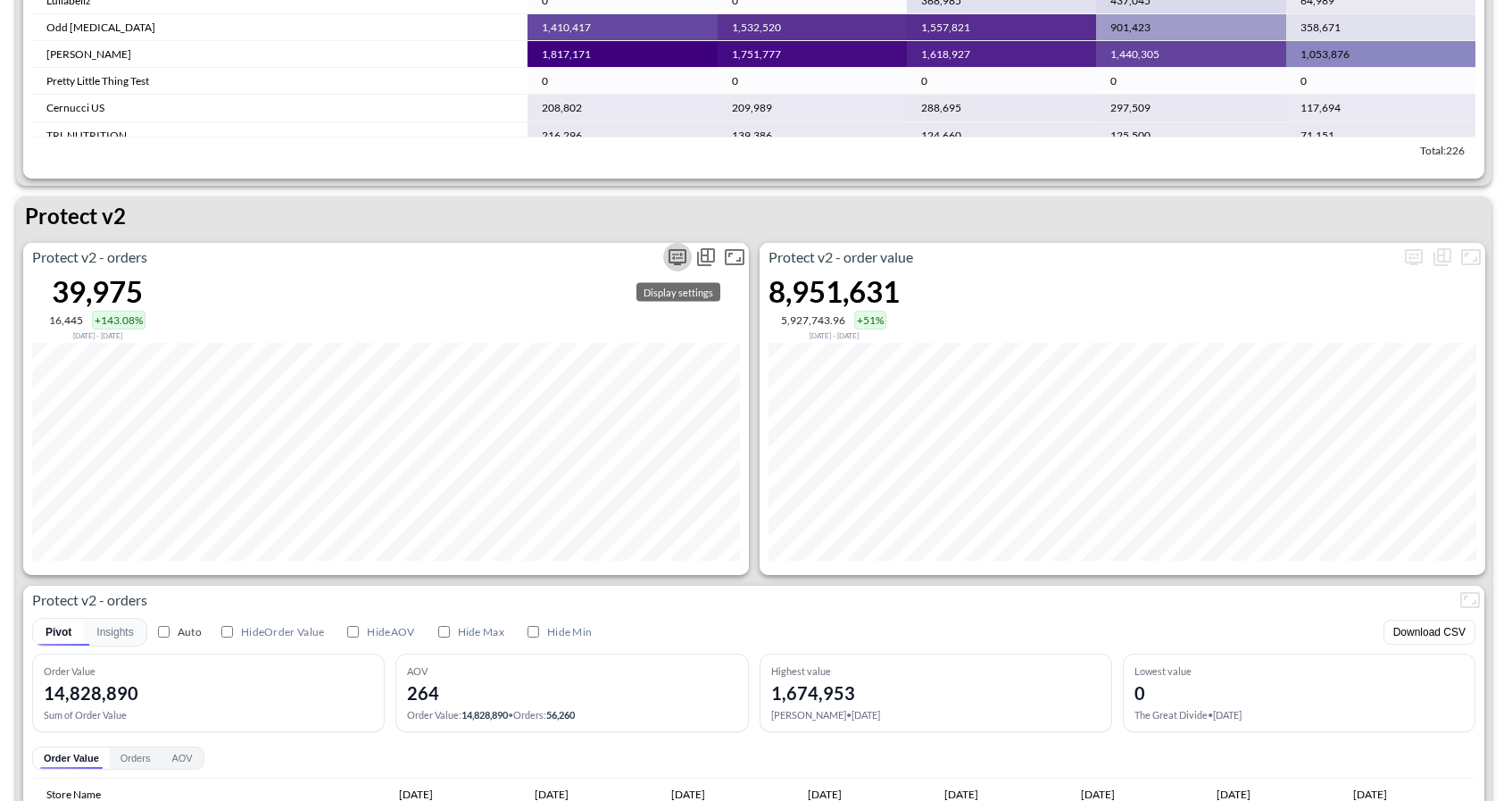
click at [675, 249] on icon "more" at bounding box center [677, 257] width 18 height 16
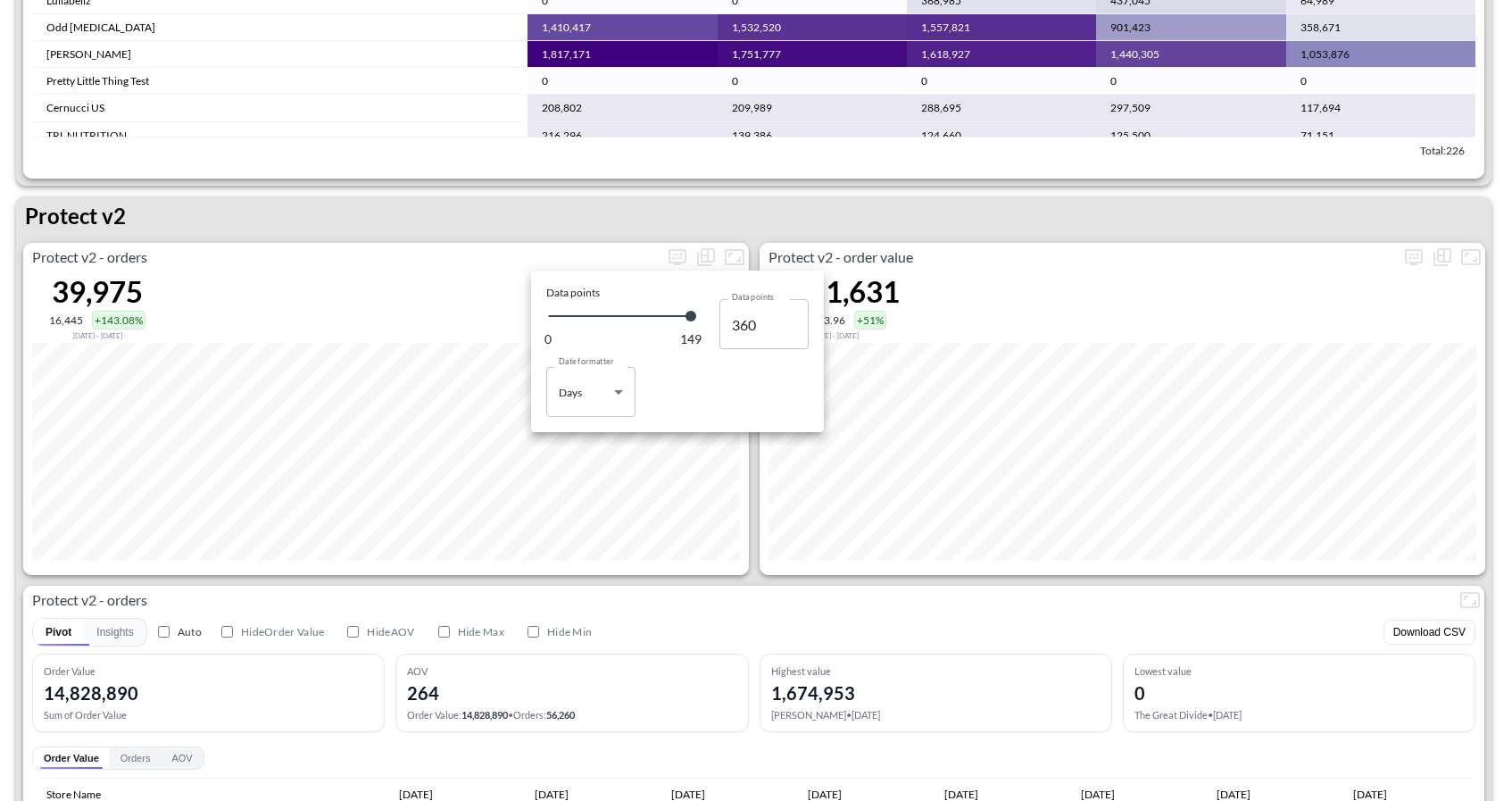
click at [617, 387] on body "BI.P.EYE, Interactive Analytics Dashboards 1 Filters Iso Date [DATE] Global Ord…" at bounding box center [756, 400] width 1512 height 801
click at [595, 470] on div "Months" at bounding box center [578, 463] width 36 height 16
type input "Months"
click at [743, 586] on div at bounding box center [756, 400] width 1512 height 801
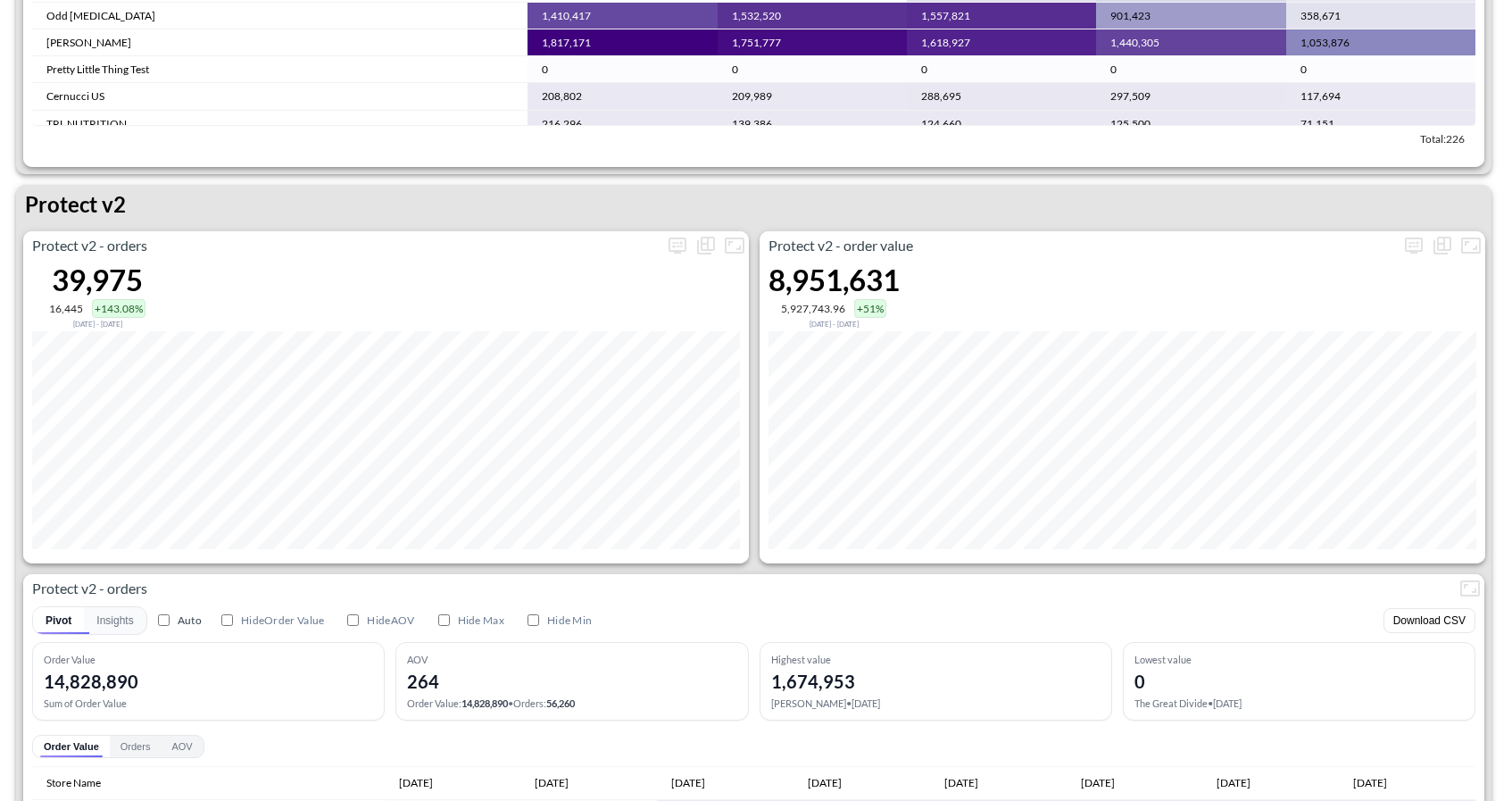
scroll to position [3158, 0]
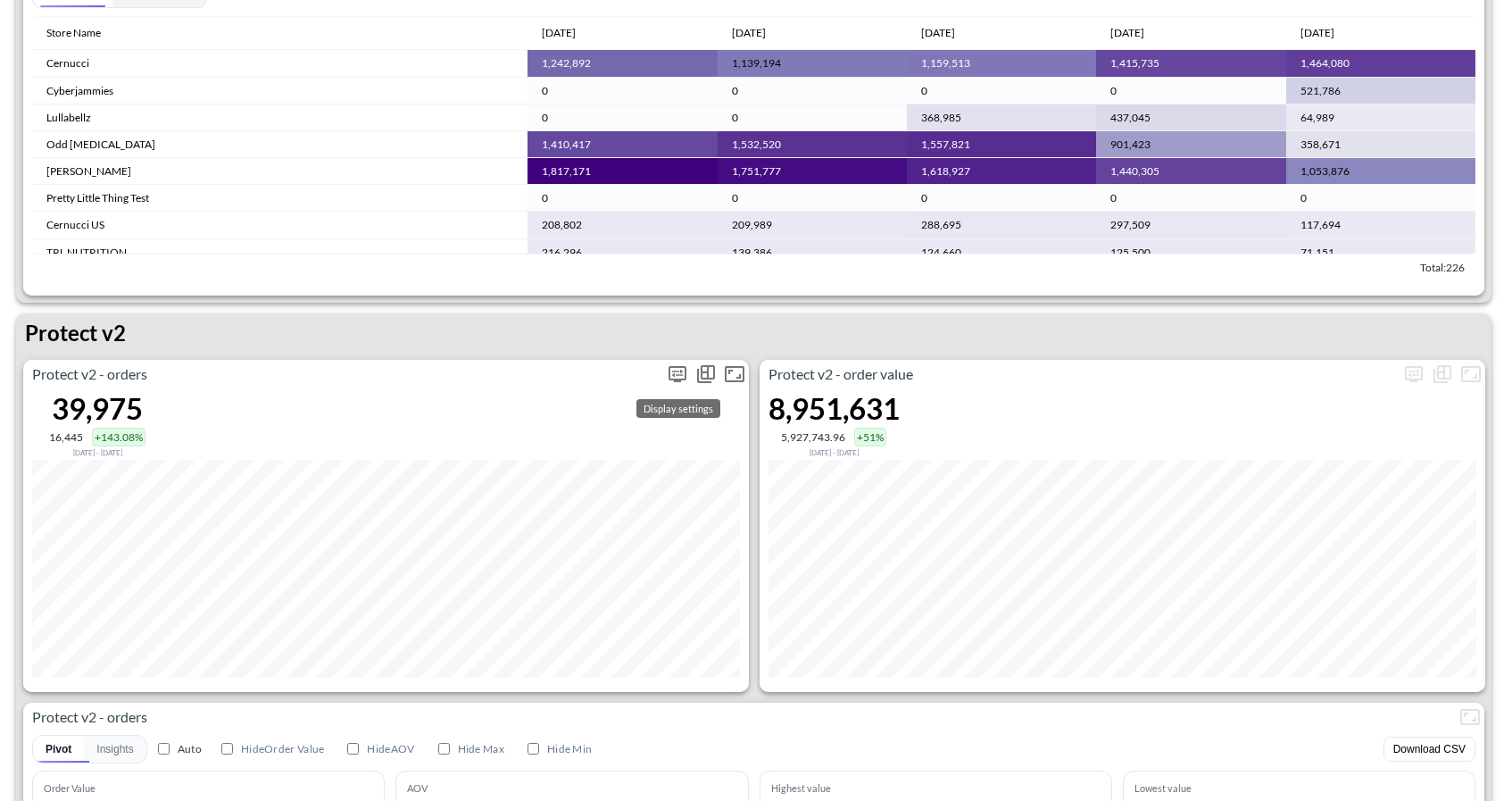
click at [679, 373] on icon "more" at bounding box center [677, 374] width 21 height 21
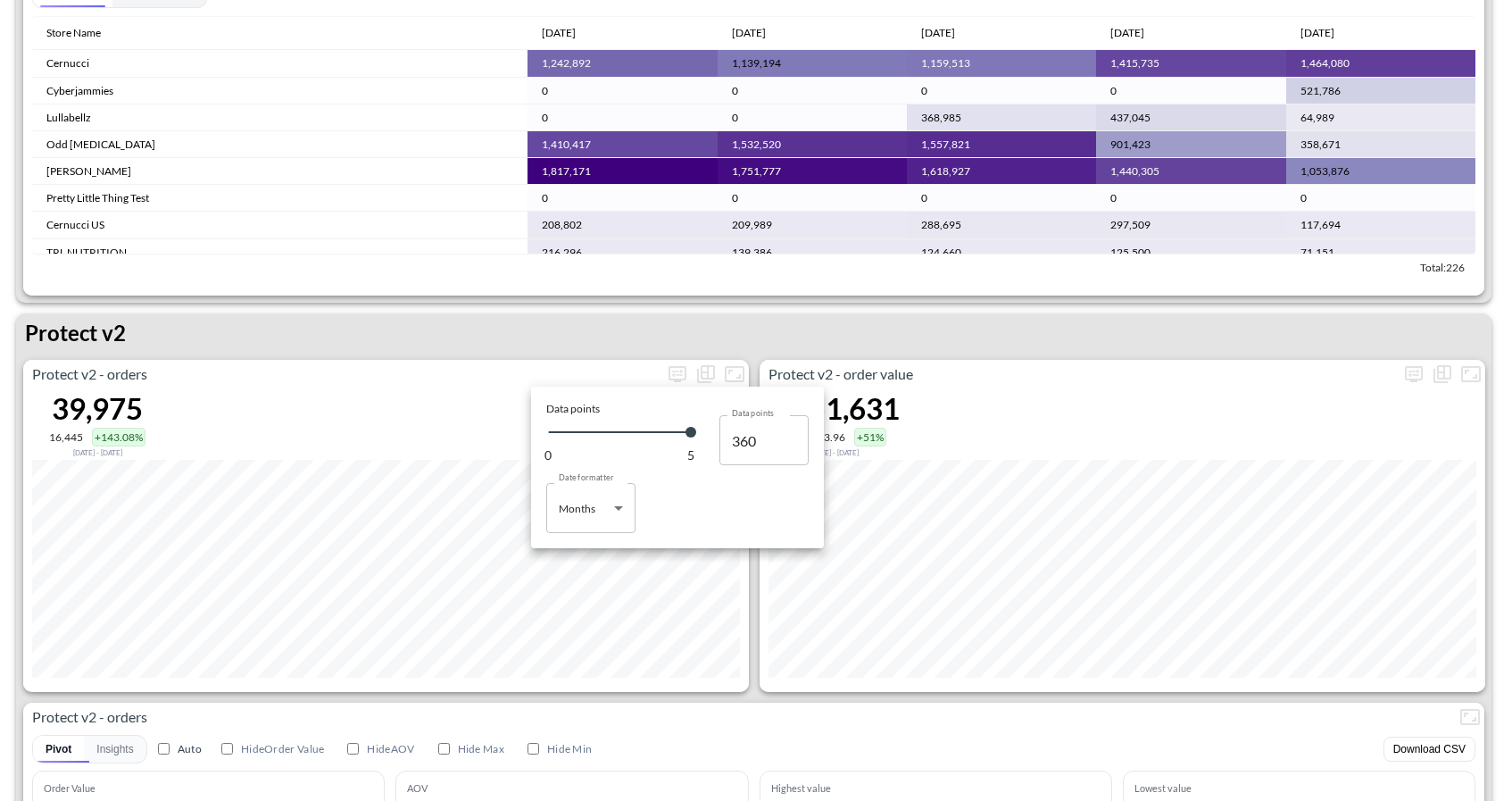
click at [594, 523] on body "BI.P.EYE, Interactive Analytics Dashboards 1 Filters Iso Date [DATE] Global Ord…" at bounding box center [756, 400] width 1512 height 801
click at [569, 547] on div "Days" at bounding box center [572, 553] width 23 height 16
type input "Days"
type input "149"
click at [786, 321] on div at bounding box center [756, 400] width 1512 height 801
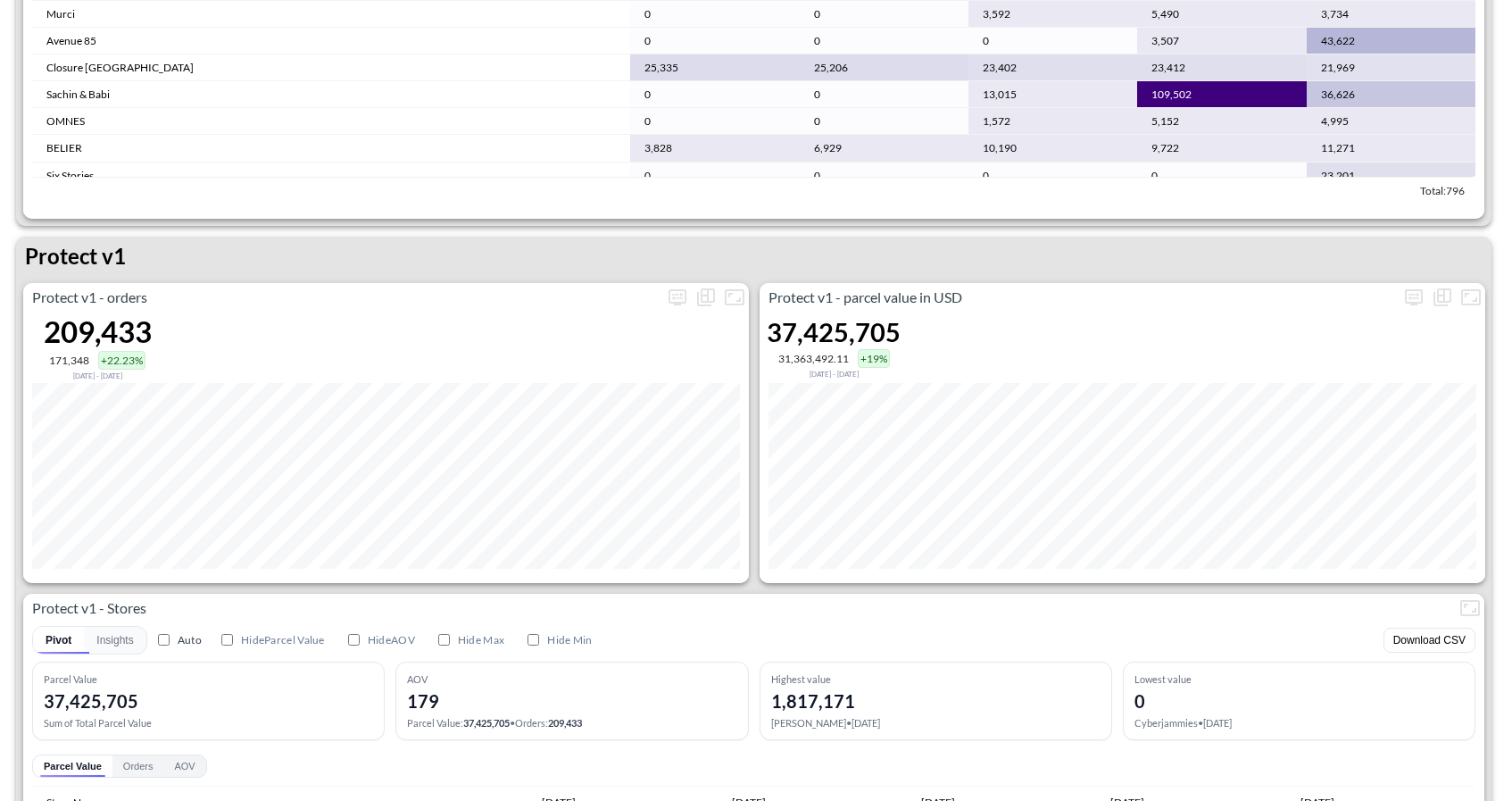
scroll to position [2637, 0]
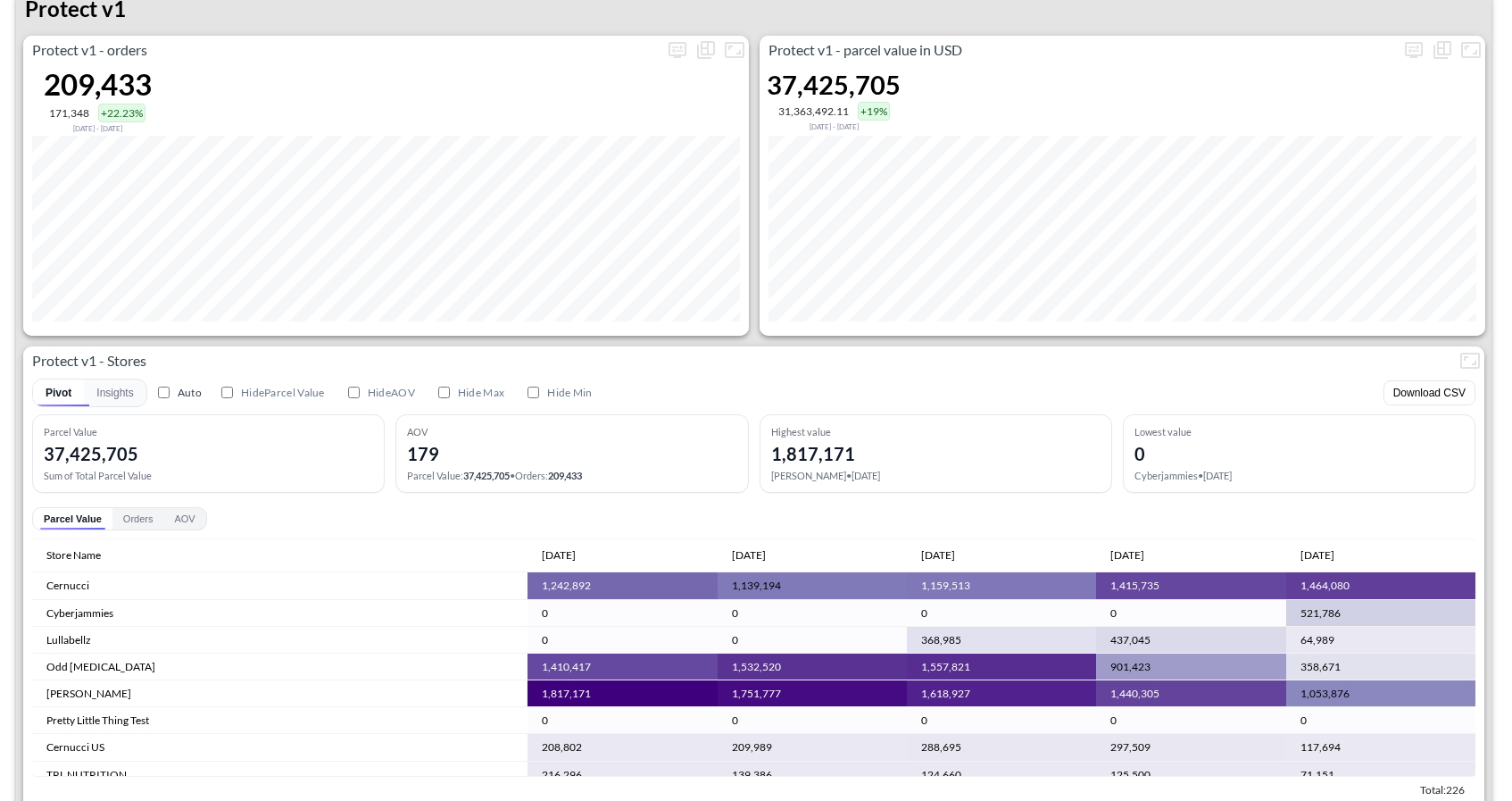
click at [729, 44] on div "Protect v1 - orders 209,433 171,348 +22.23% Dec 03, 2024 - May 01, 2025" at bounding box center [386, 185] width 725 height 300
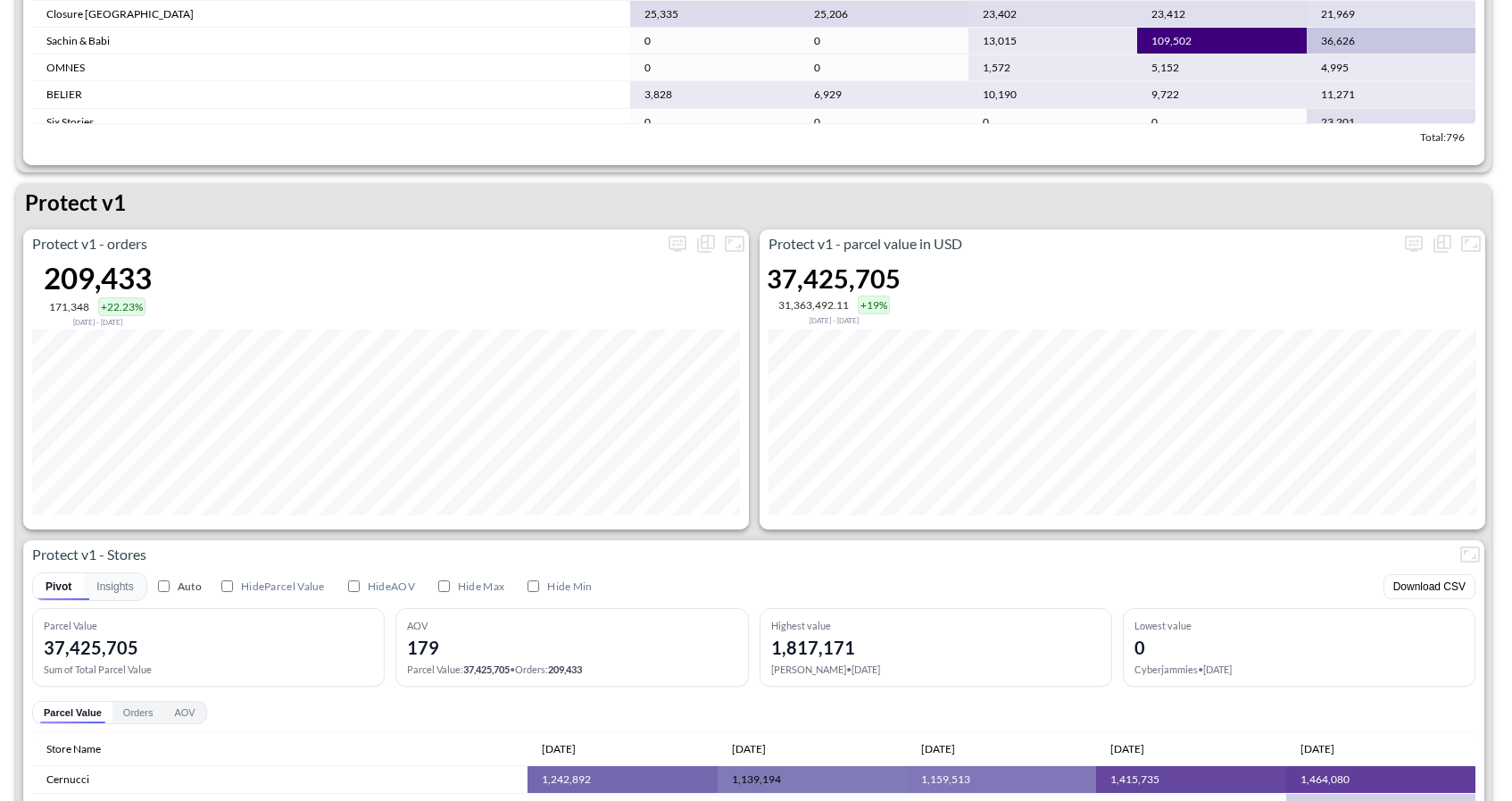
scroll to position [2441, 0]
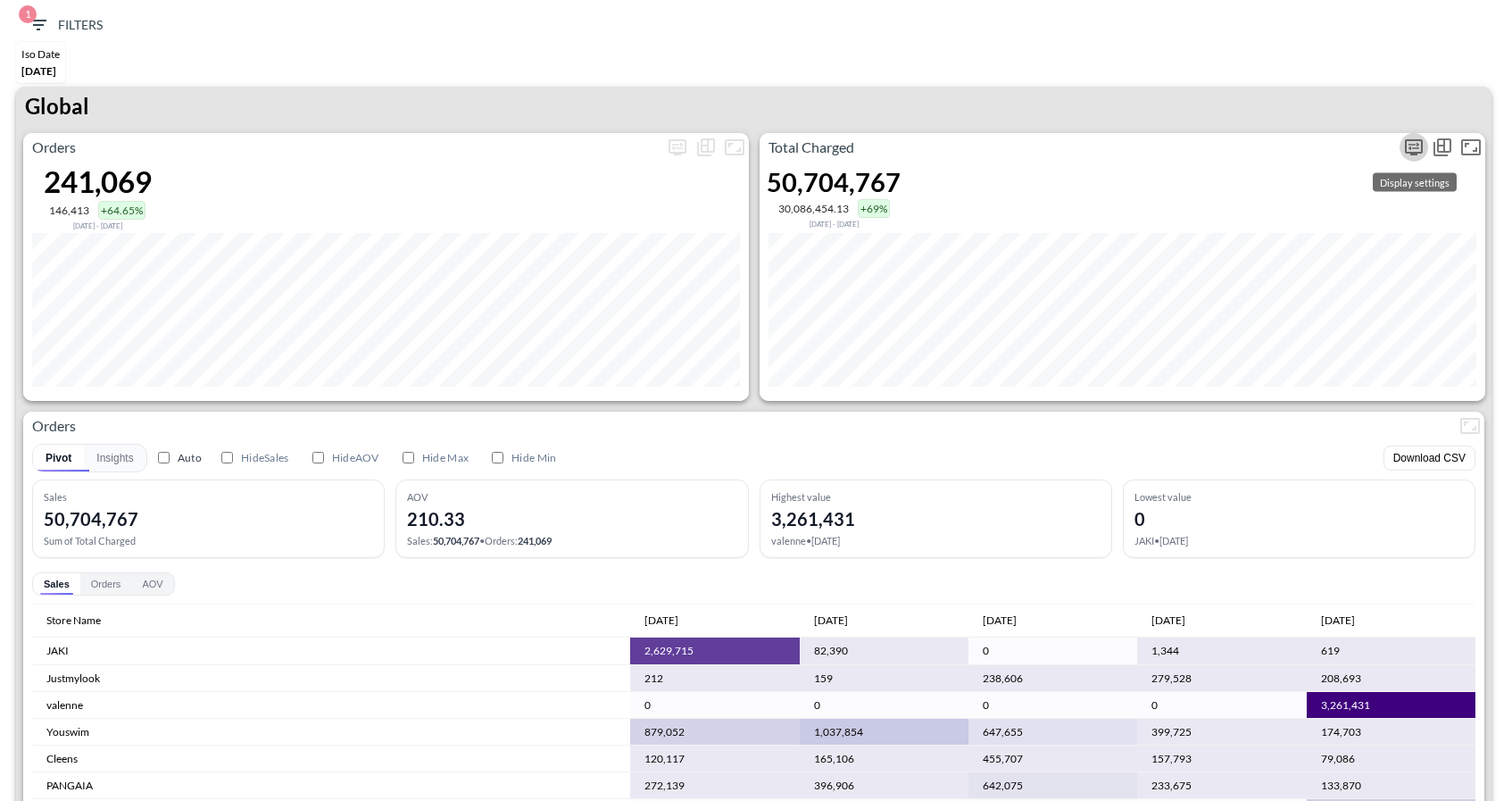
click at [1416, 143] on icon "more" at bounding box center [1413, 147] width 11 height 7
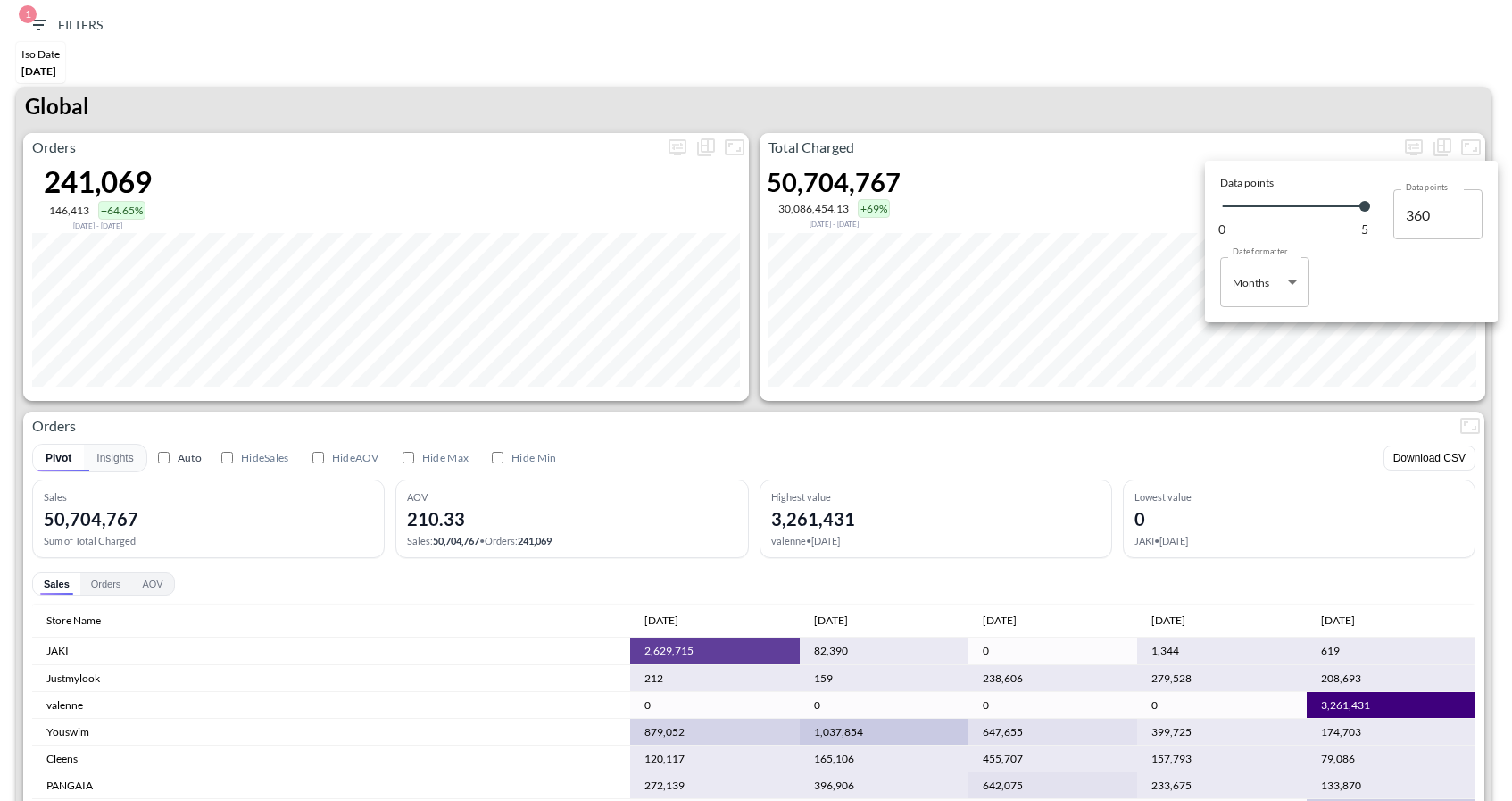
click at [1270, 286] on body "BI.P.EYE, Interactive Analytics Dashboards 1 Filters Iso Date [DATE] Global Ord…" at bounding box center [756, 400] width 1512 height 801
click at [1246, 333] on div "Days" at bounding box center [1245, 327] width 23 height 16
type input "Days"
type input "149"
click at [1282, 100] on div at bounding box center [756, 400] width 1512 height 801
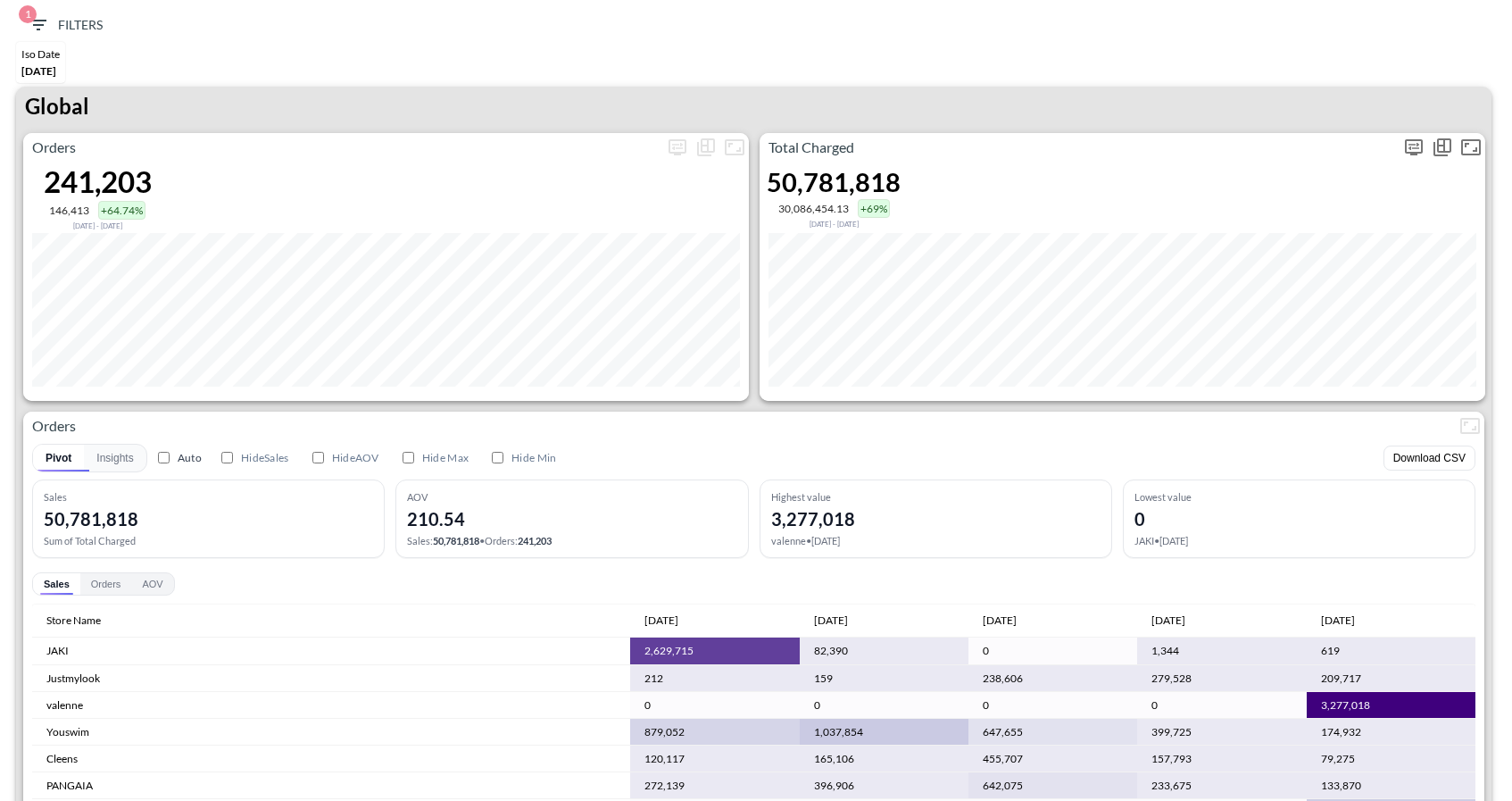
click at [1402, 150] on button "more" at bounding box center [1413, 147] width 29 height 29
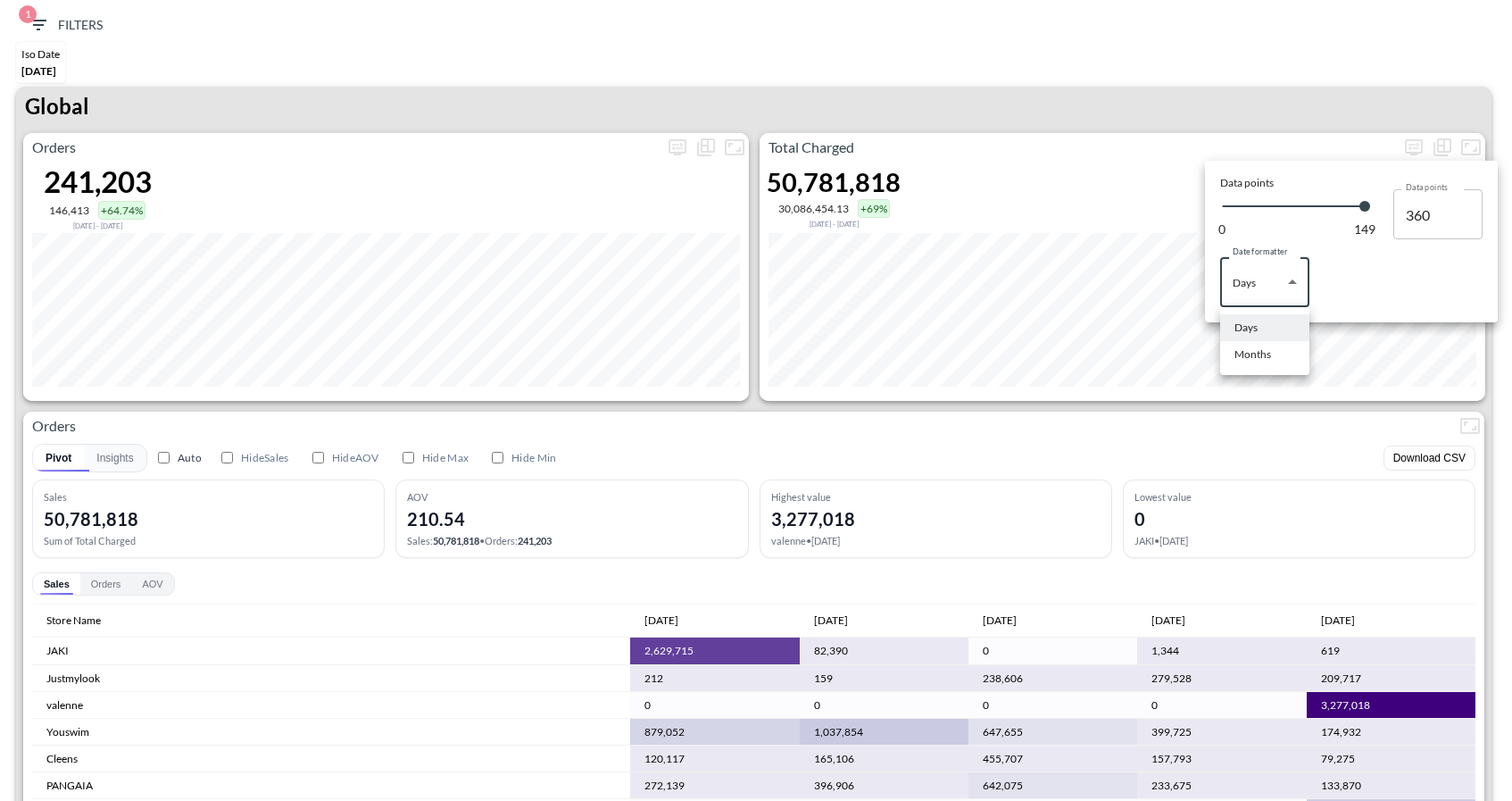
click at [1281, 294] on body "BI.P.EYE, Interactive Analytics Dashboards 1 Filters Iso Date [DATE] Global Ord…" at bounding box center [756, 400] width 1512 height 801
click at [1263, 348] on div "Months" at bounding box center [1252, 354] width 36 height 16
type input "Months"
click at [1206, 98] on div at bounding box center [756, 400] width 1512 height 801
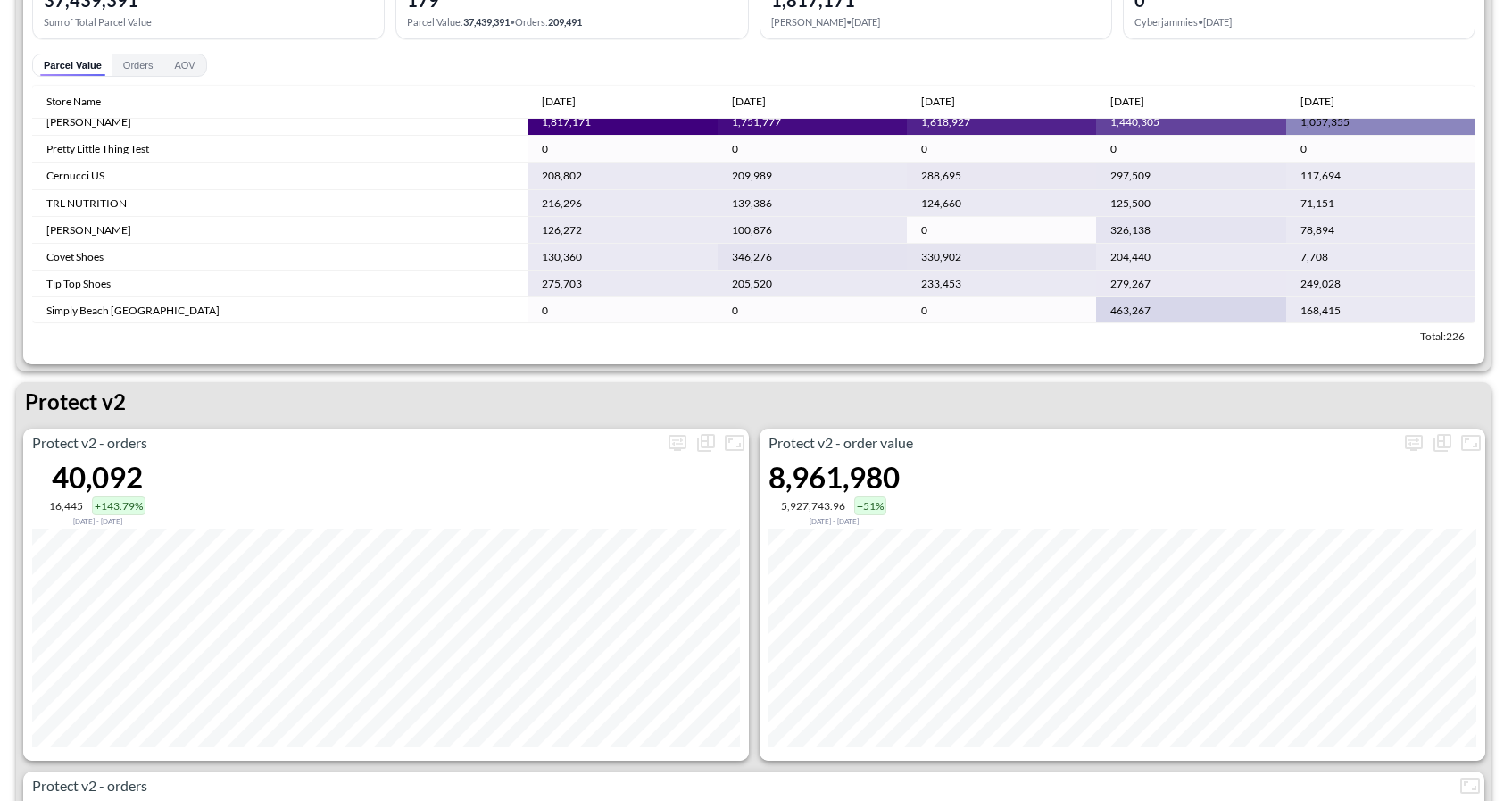
scroll to position [110, 0]
